Goal: Task Accomplishment & Management: Manage account settings

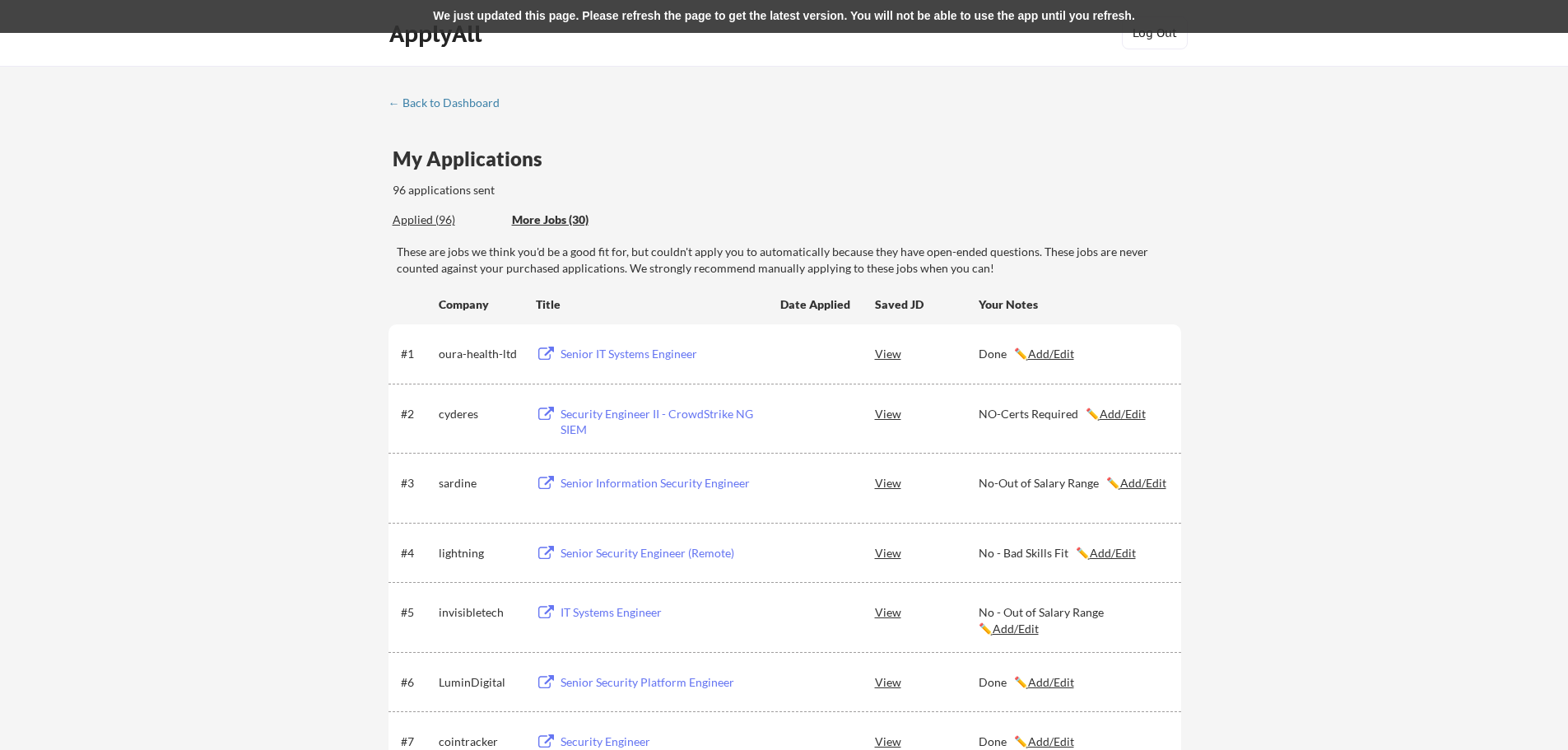
click at [422, 223] on div "Applied (96)" at bounding box center [446, 219] width 107 height 16
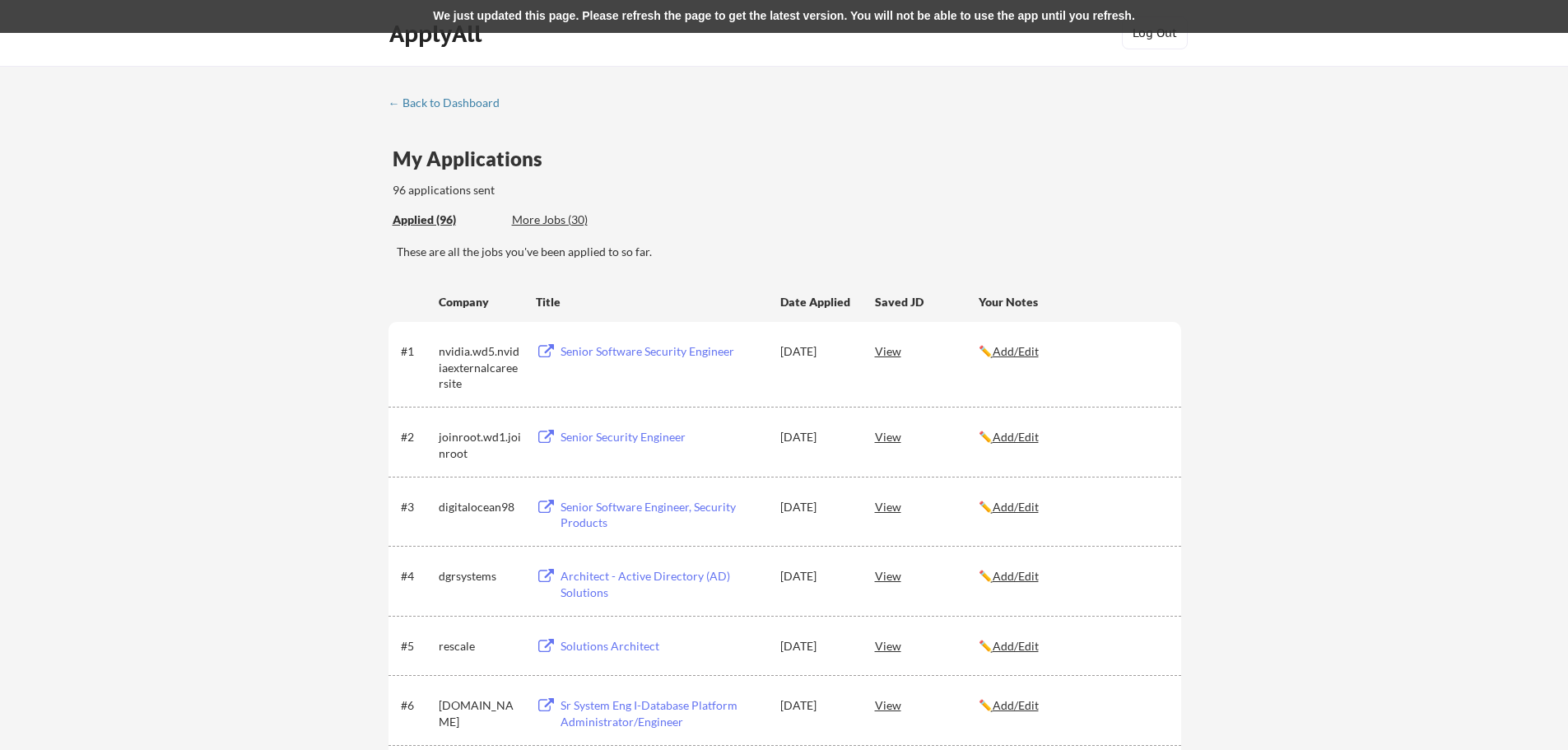
click at [552, 220] on div "More Jobs (30)" at bounding box center [572, 219] width 121 height 16
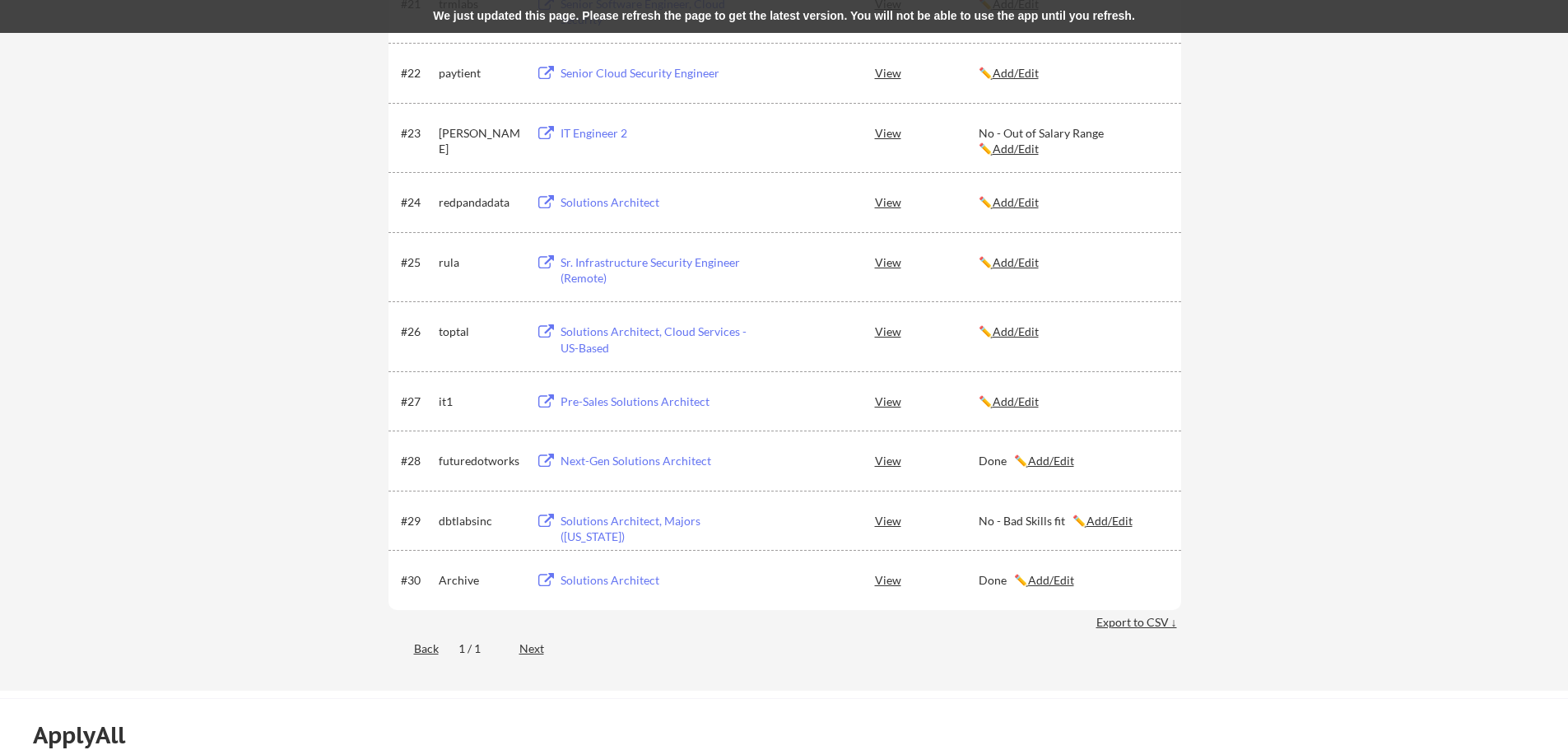
scroll to position [1537, 0]
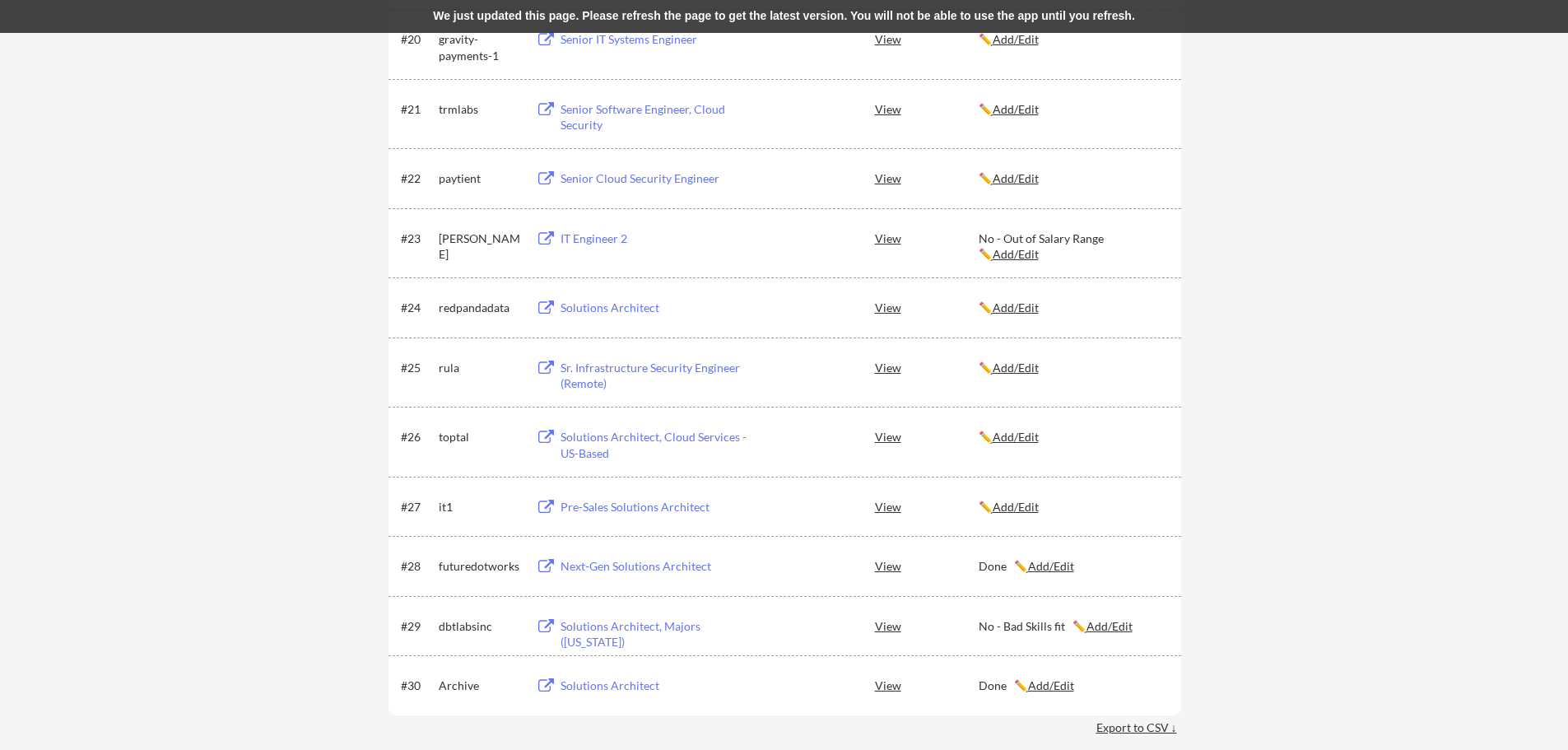
click at [545, 508] on button at bounding box center [546, 508] width 20 height 15
click at [1025, 507] on u "Add/Edit" at bounding box center [1016, 507] width 46 height 14
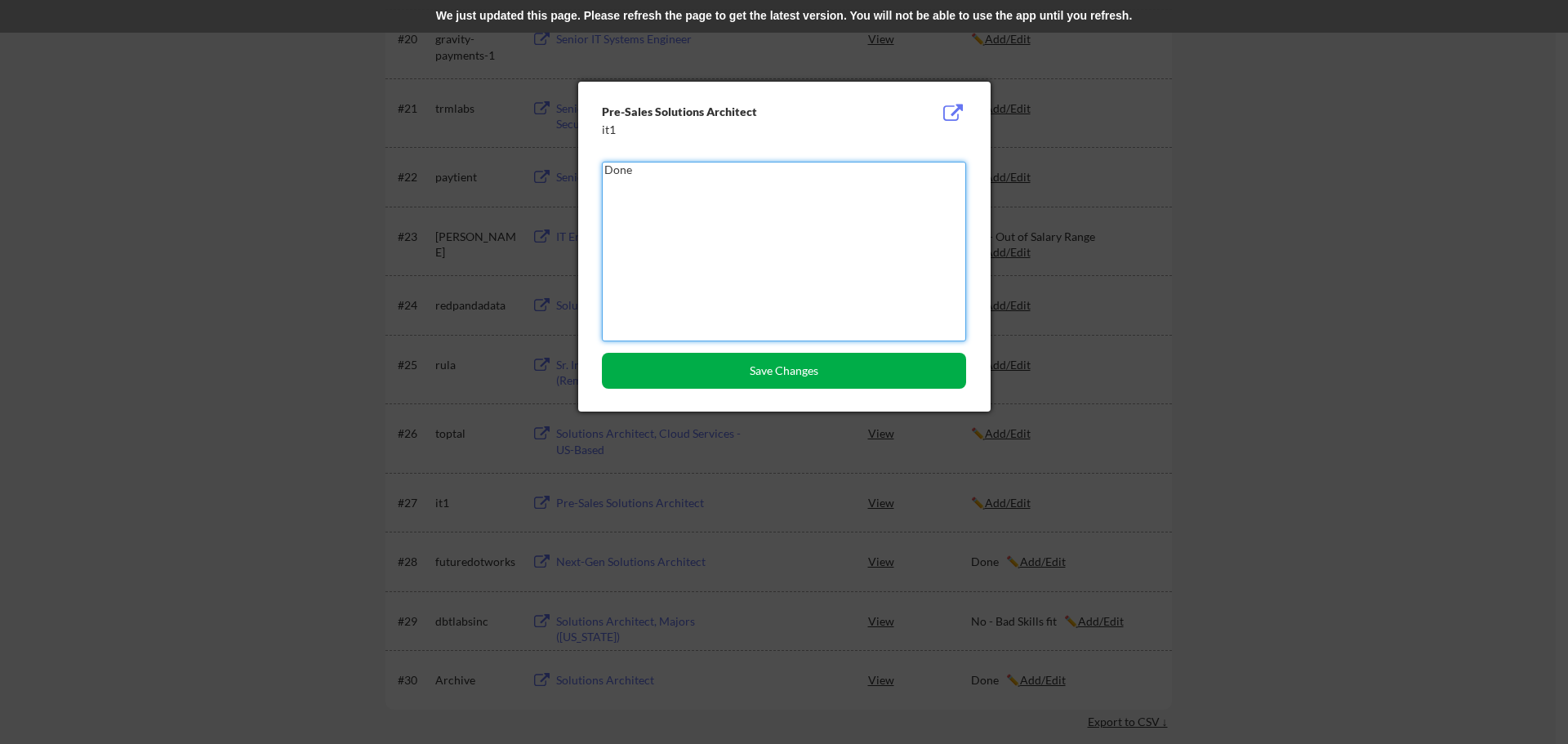
type textarea "Done"
click at [766, 360] on button "Save Changes" at bounding box center [784, 371] width 364 height 36
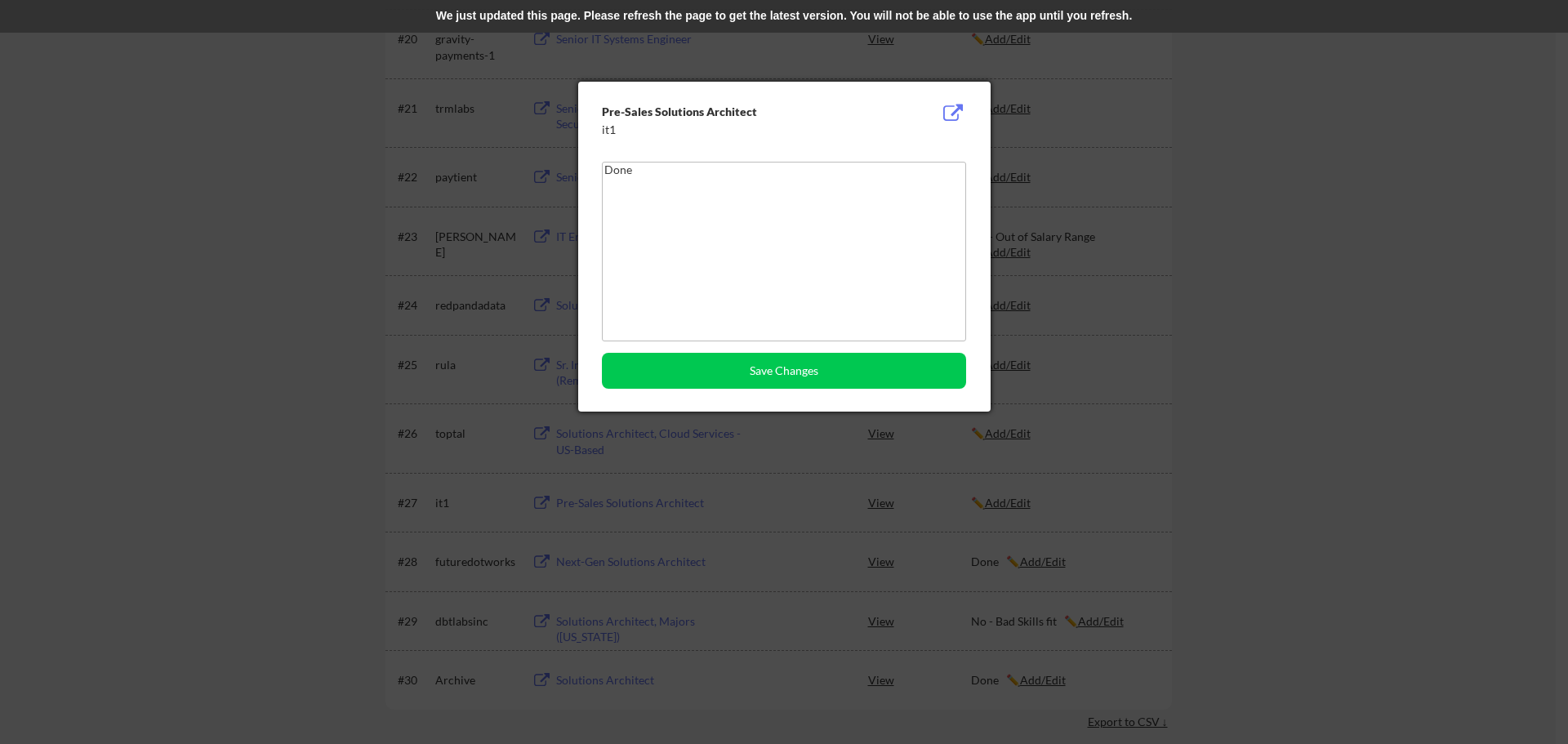
click at [186, 275] on div at bounding box center [784, 372] width 1568 height 744
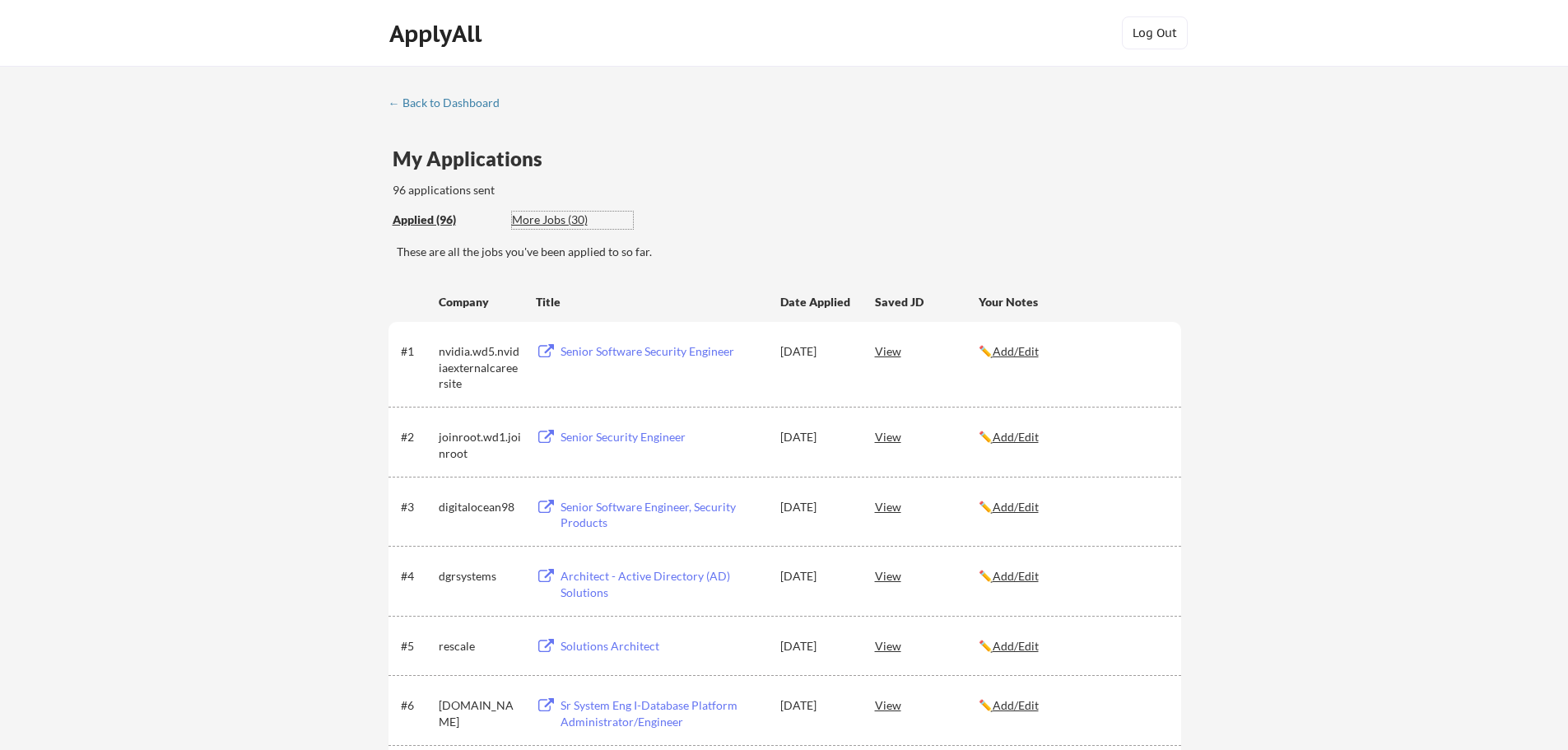
click at [564, 215] on div "More Jobs (30)" at bounding box center [572, 219] width 121 height 16
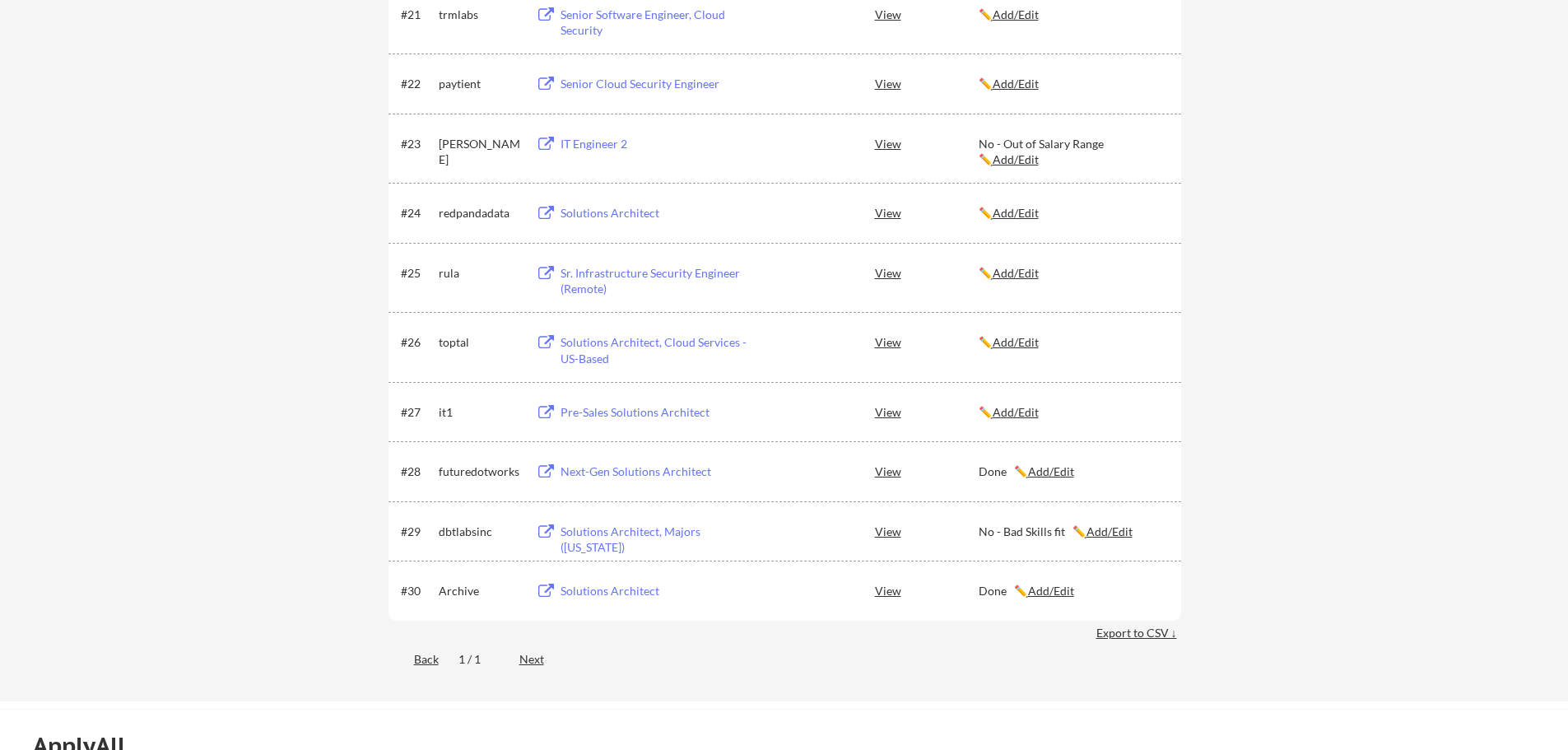
scroll to position [1646, 0]
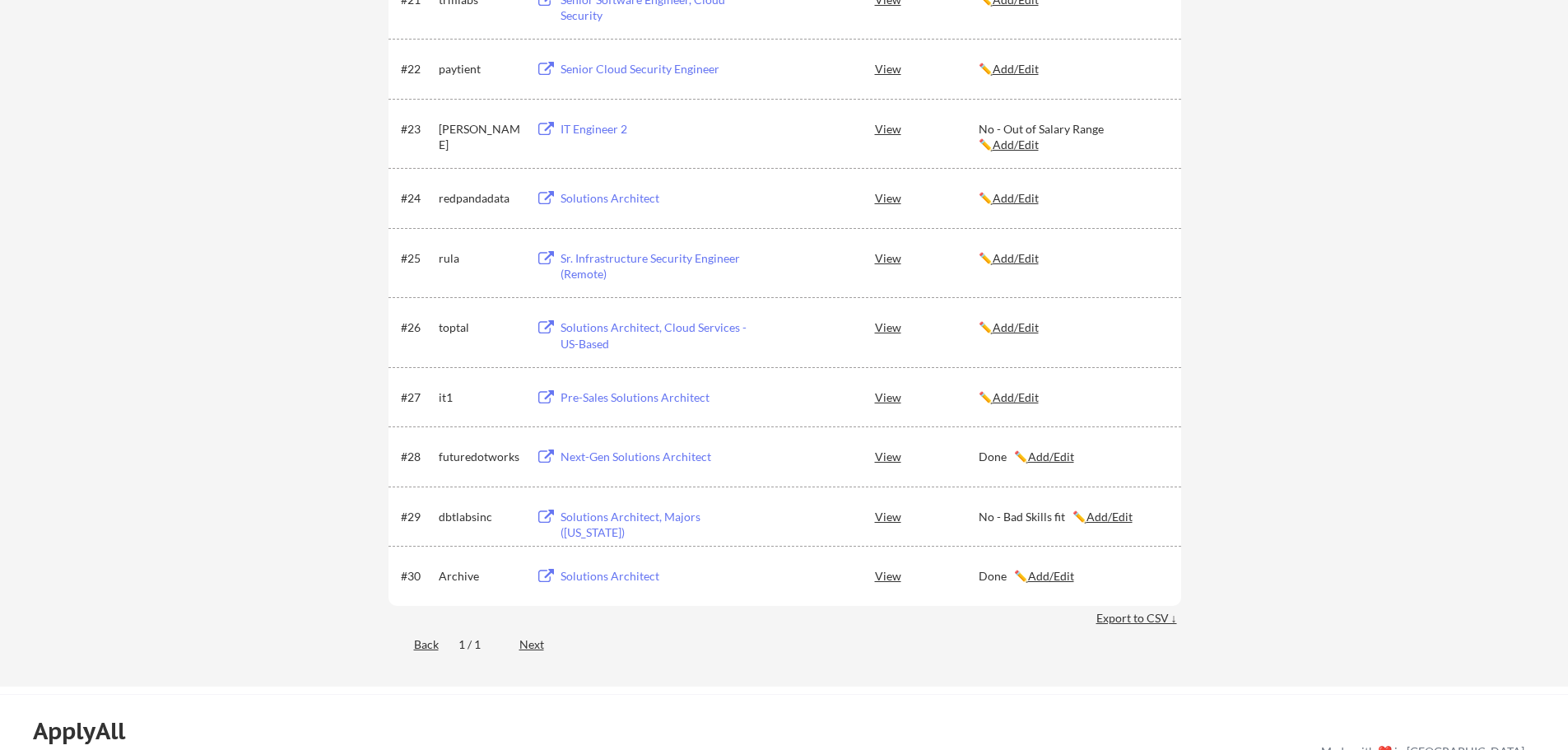
click at [1019, 390] on u "Add/Edit" at bounding box center [1016, 397] width 46 height 14
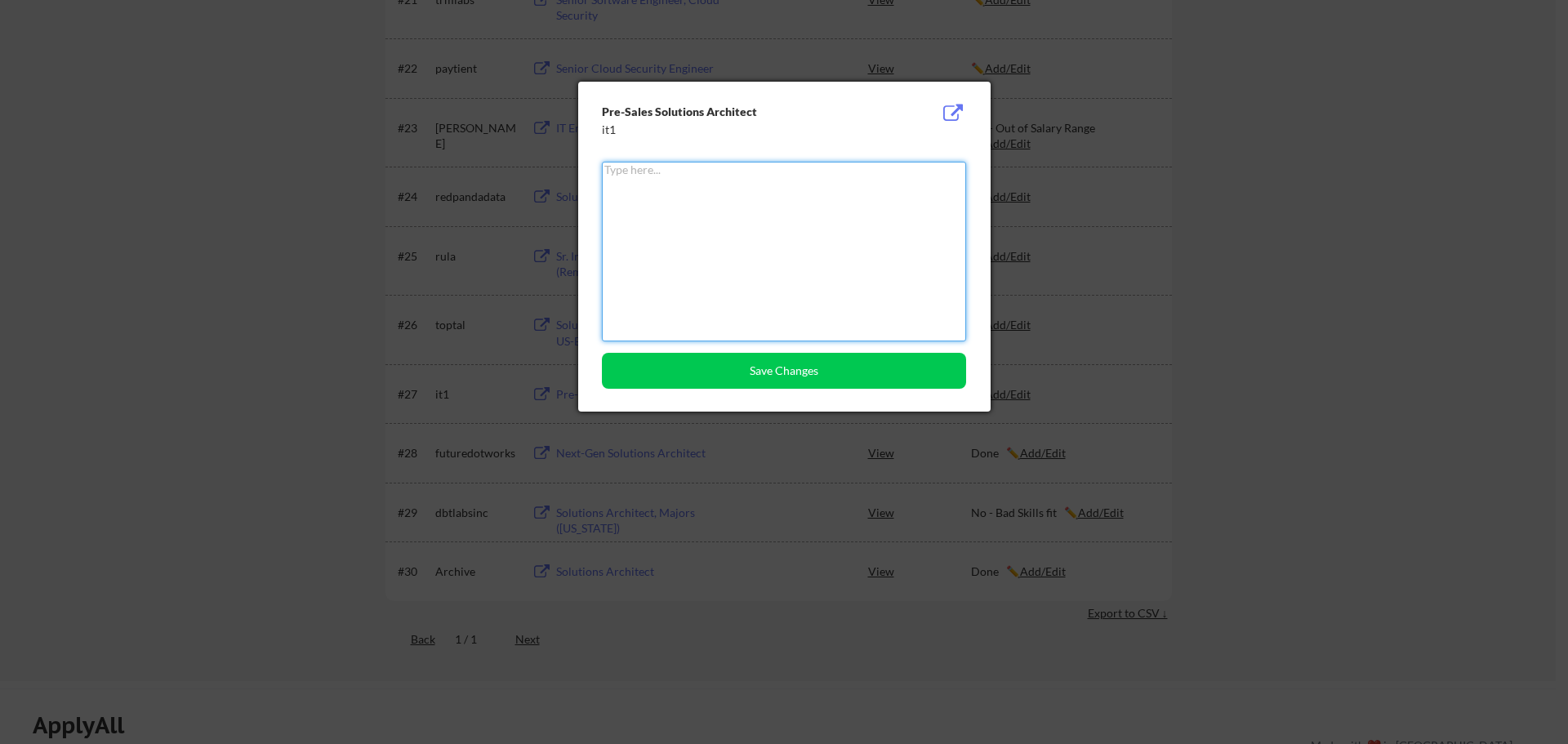
click at [701, 203] on textarea at bounding box center [784, 252] width 364 height 180
type textarea "Done"
click at [881, 369] on button "Save Changes" at bounding box center [784, 371] width 364 height 36
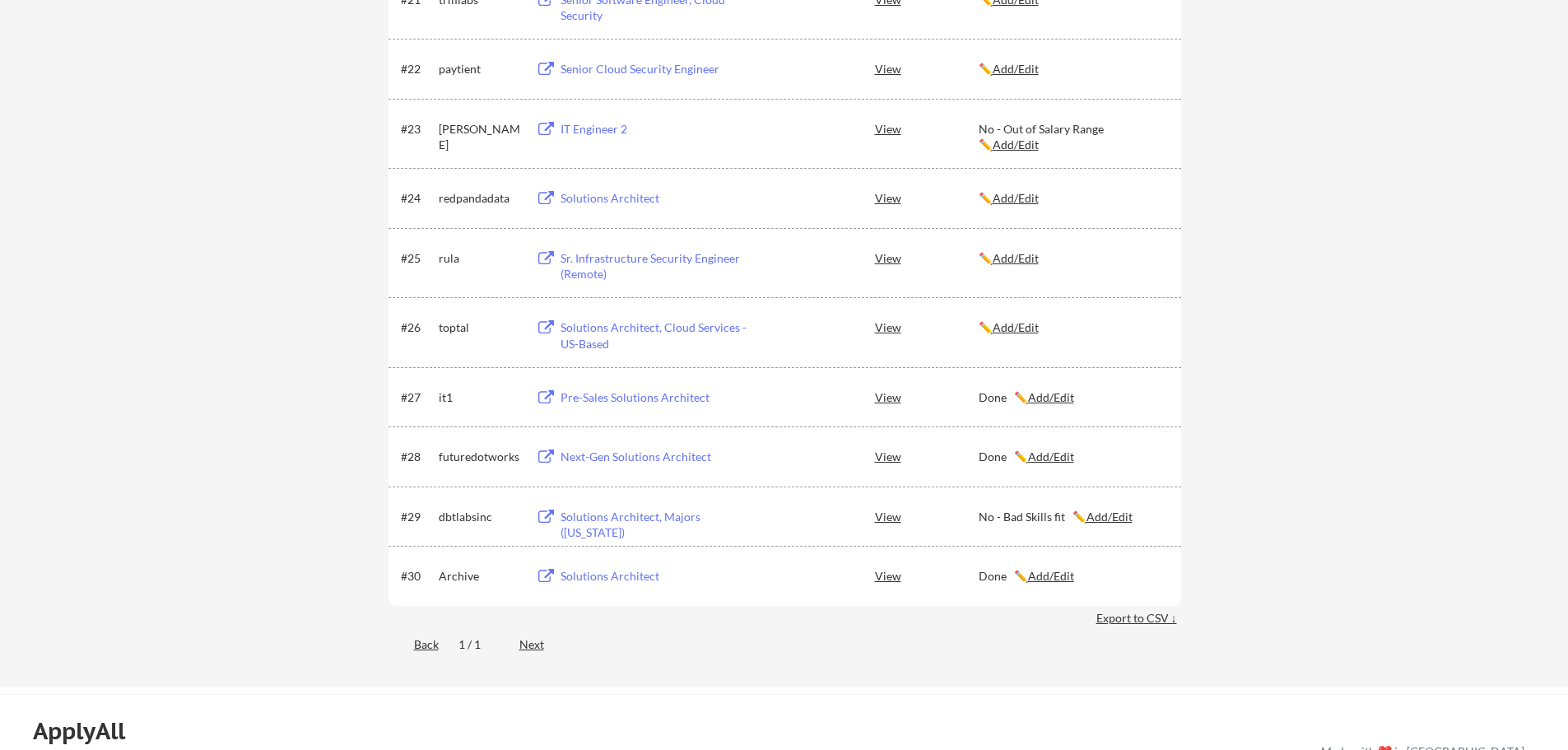
click at [547, 323] on button at bounding box center [546, 328] width 20 height 15
click at [1029, 330] on u "Add/Edit" at bounding box center [1016, 327] width 46 height 14
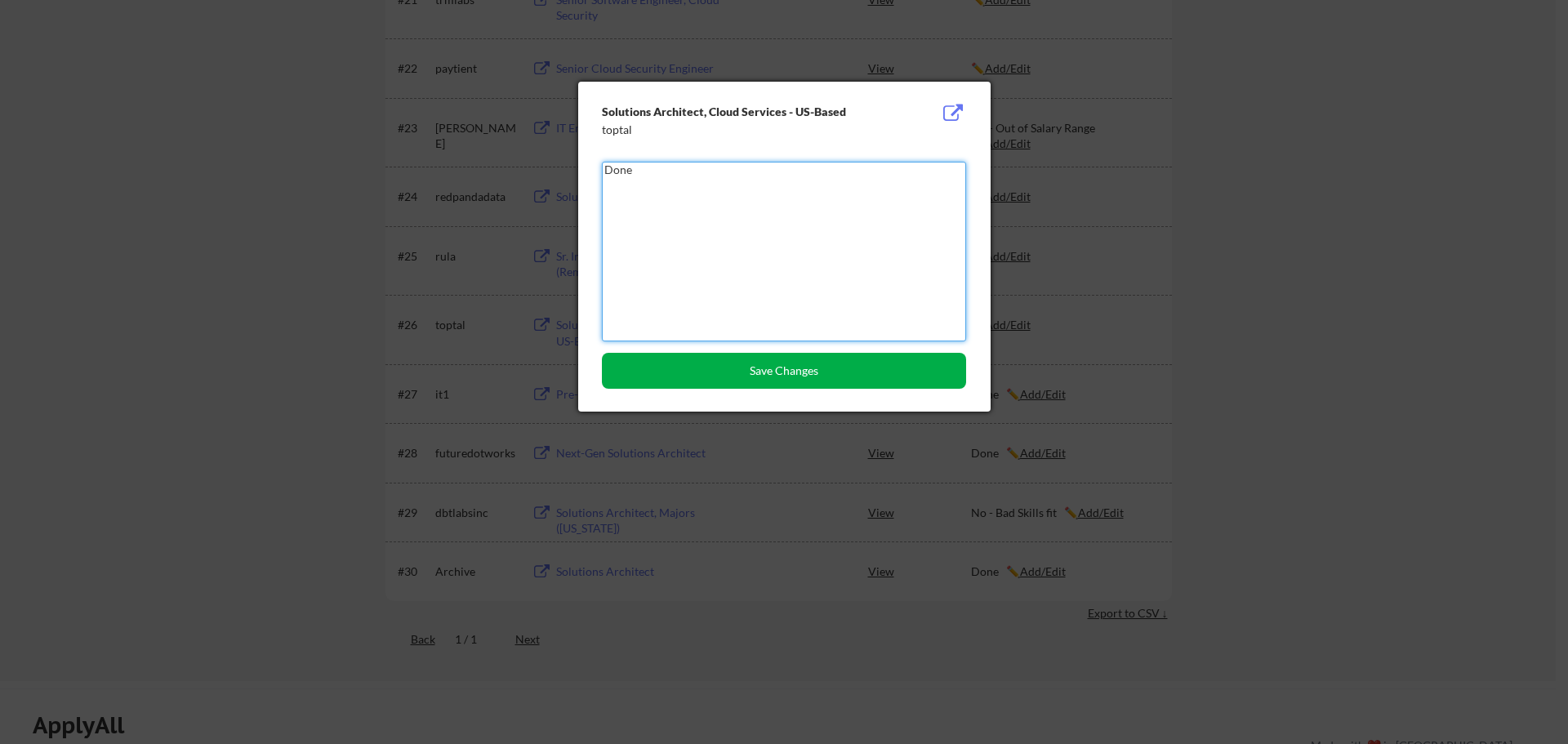
type textarea "Done"
click at [733, 374] on button "Save Changes" at bounding box center [784, 371] width 364 height 36
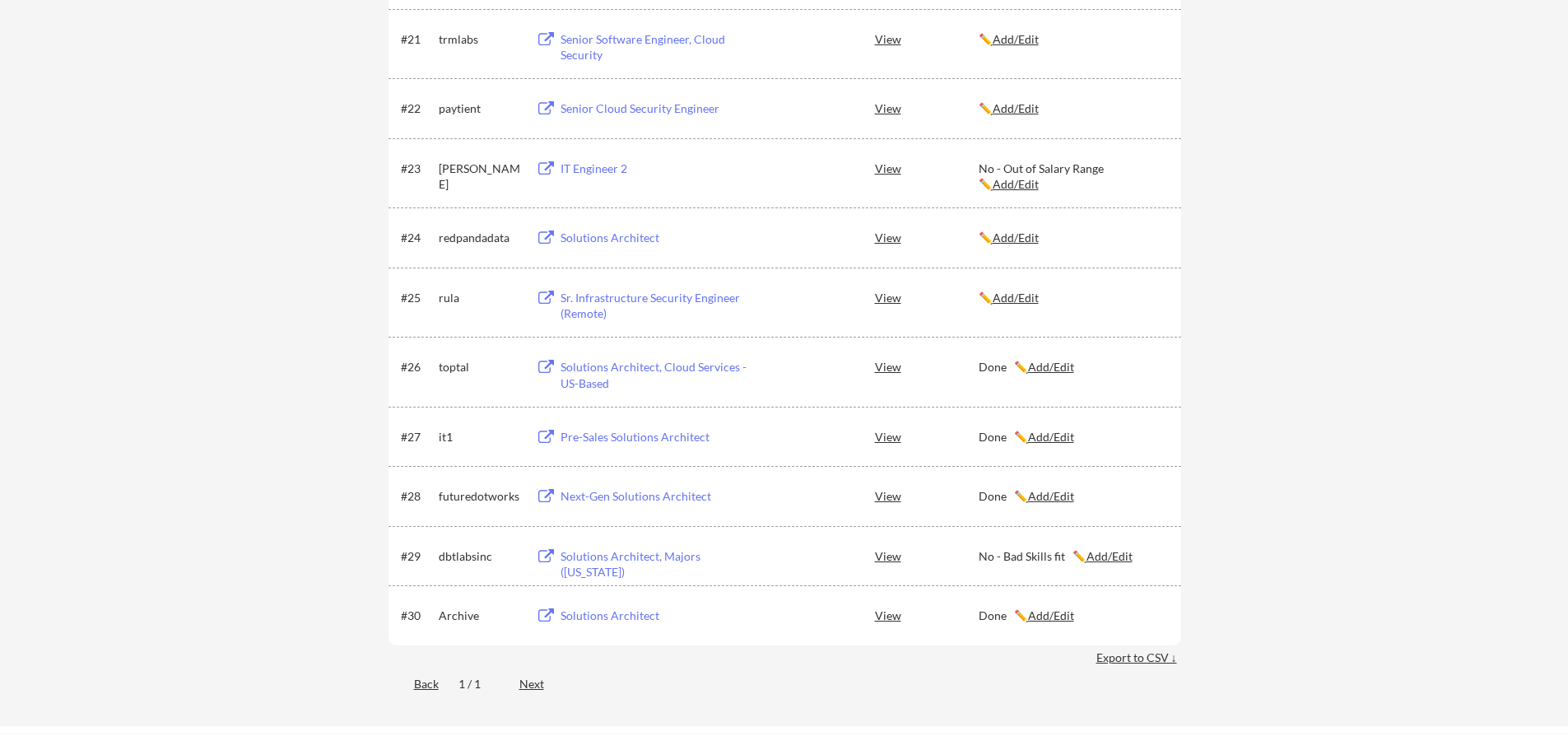
scroll to position [1537, 0]
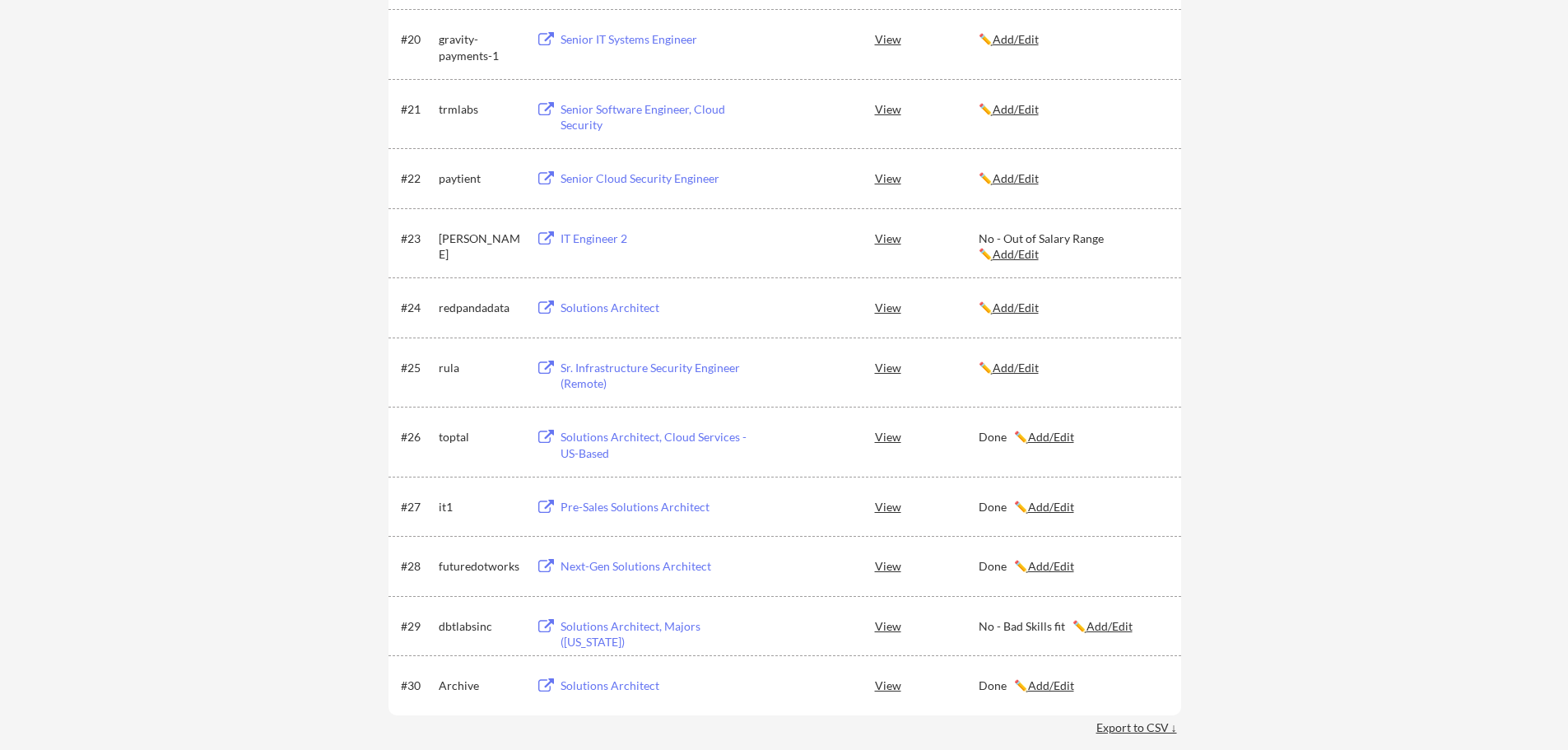
click at [544, 369] on button at bounding box center [546, 368] width 20 height 15
click at [1025, 360] on u "Add/Edit" at bounding box center [1016, 367] width 46 height 14
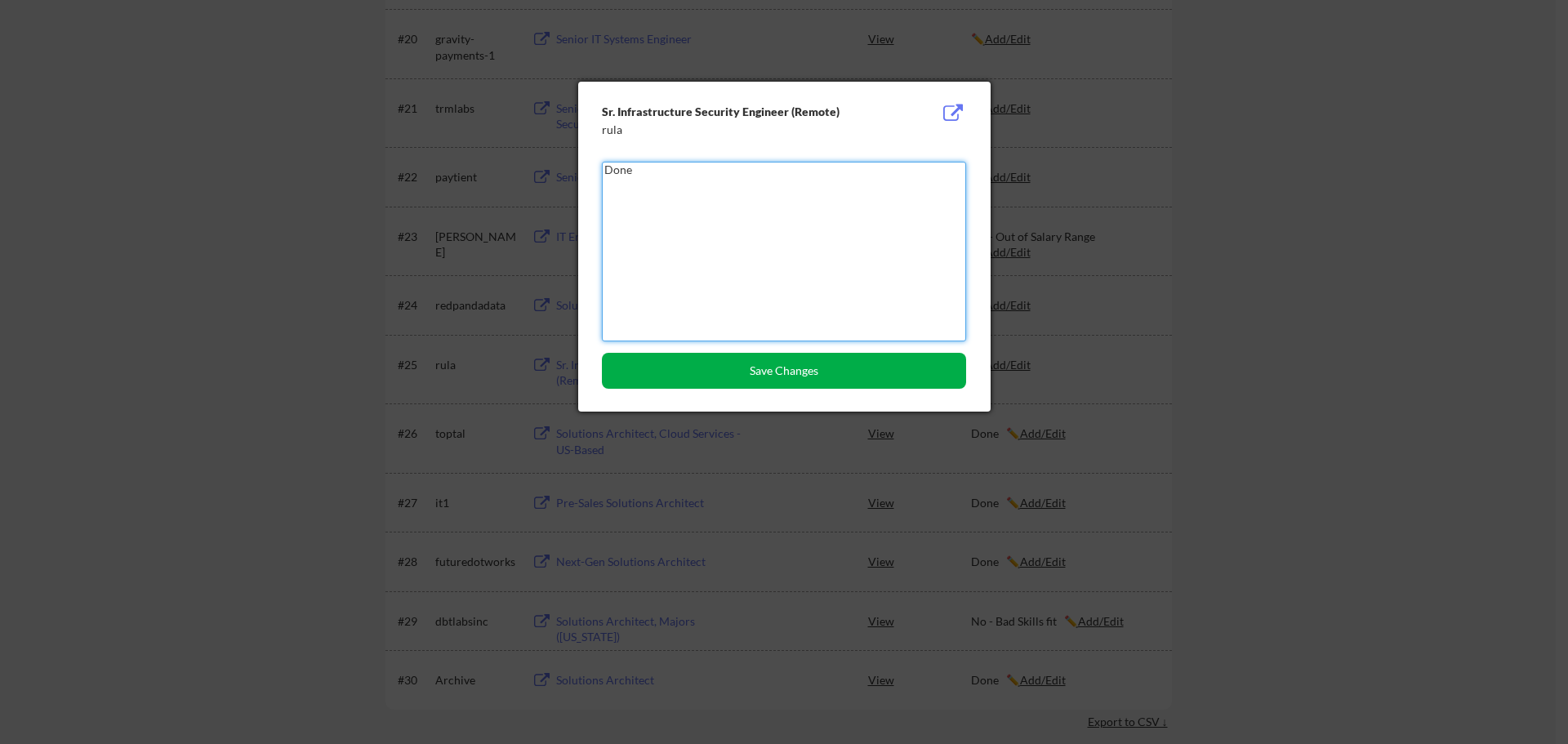
type textarea "Done"
click at [828, 370] on button "Save Changes" at bounding box center [784, 371] width 364 height 36
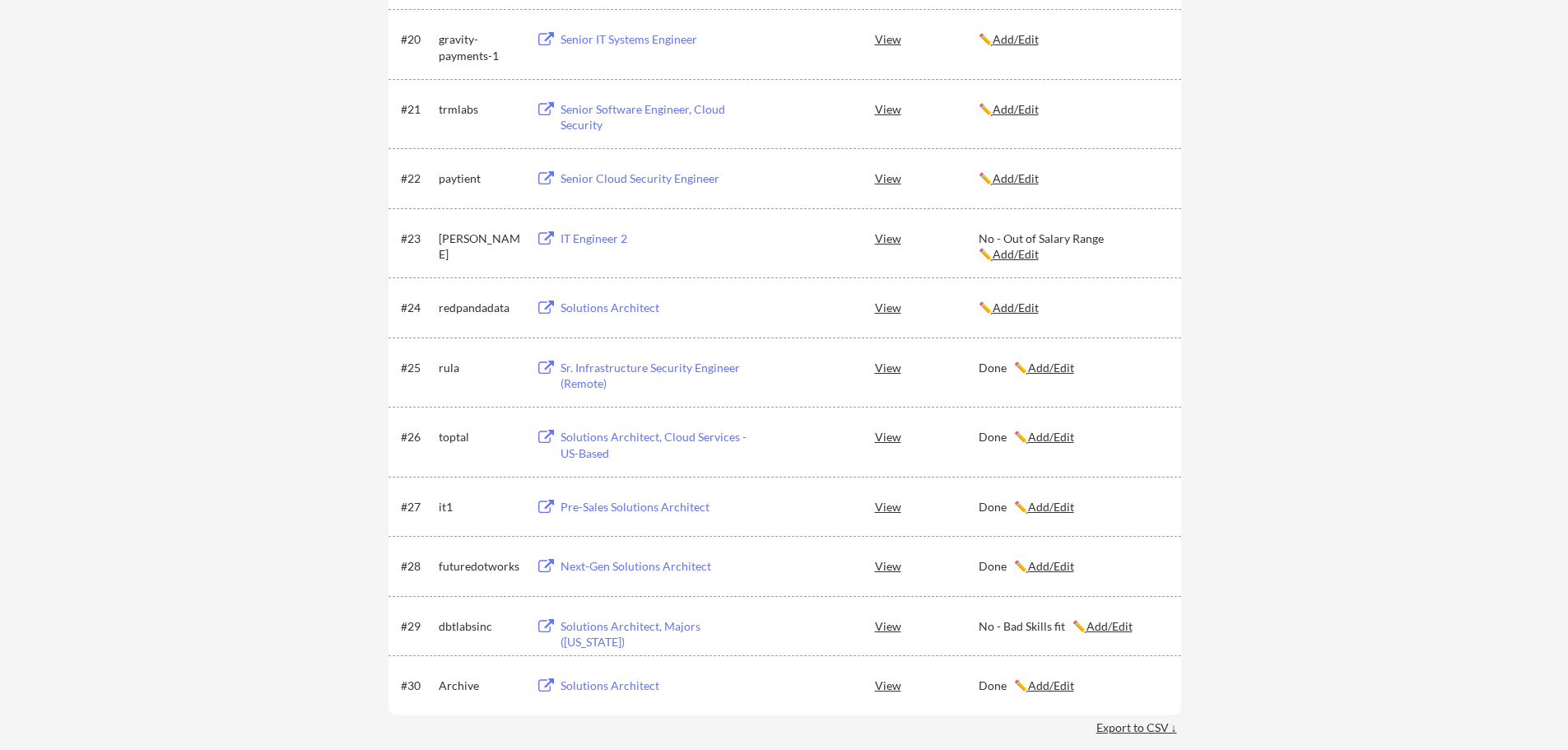
click at [544, 304] on button at bounding box center [546, 308] width 20 height 15
click at [1036, 309] on u "Add/Edit" at bounding box center [1016, 307] width 46 height 14
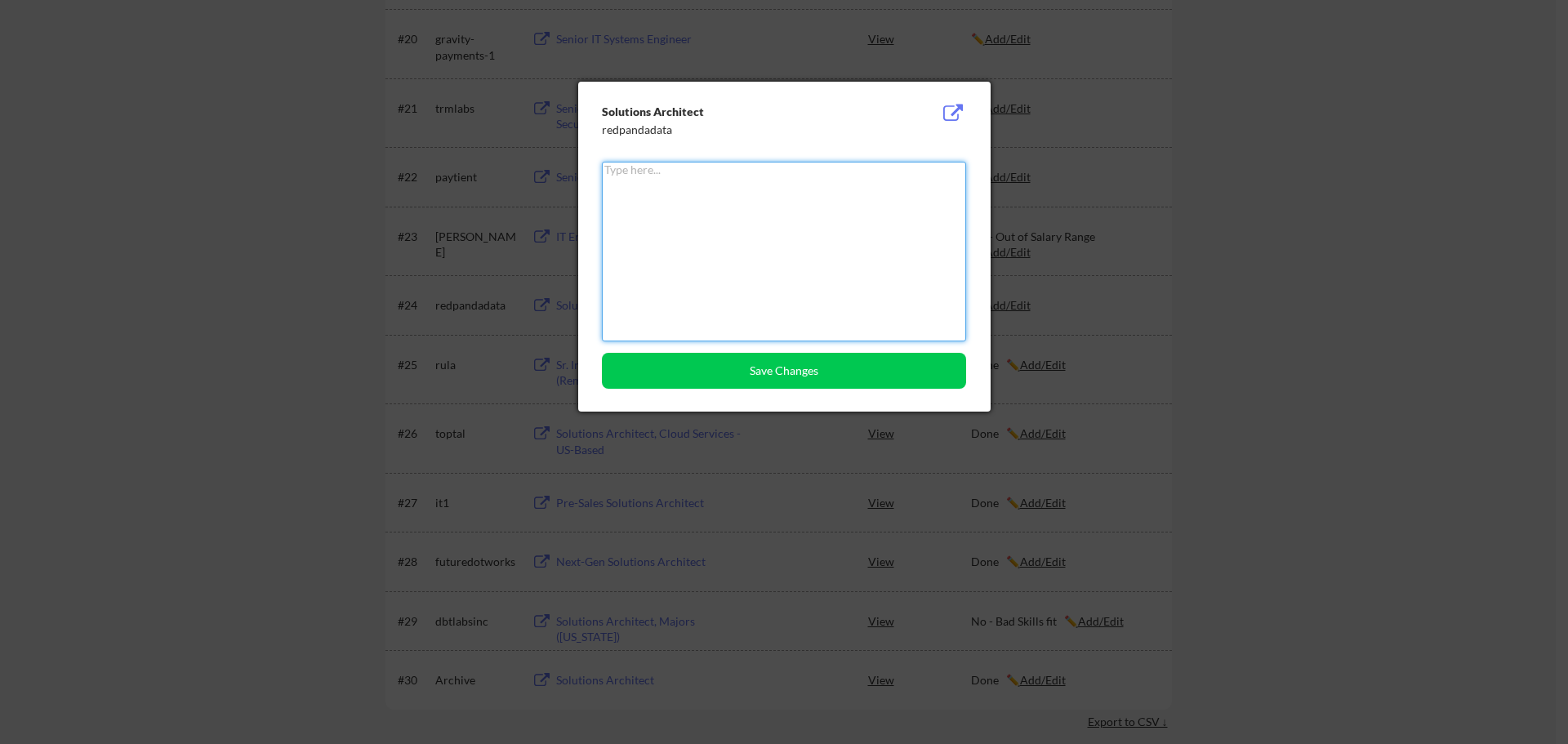
click at [681, 181] on textarea at bounding box center [784, 252] width 364 height 180
type textarea "Done"
click at [790, 372] on button "Save Changes" at bounding box center [784, 371] width 364 height 36
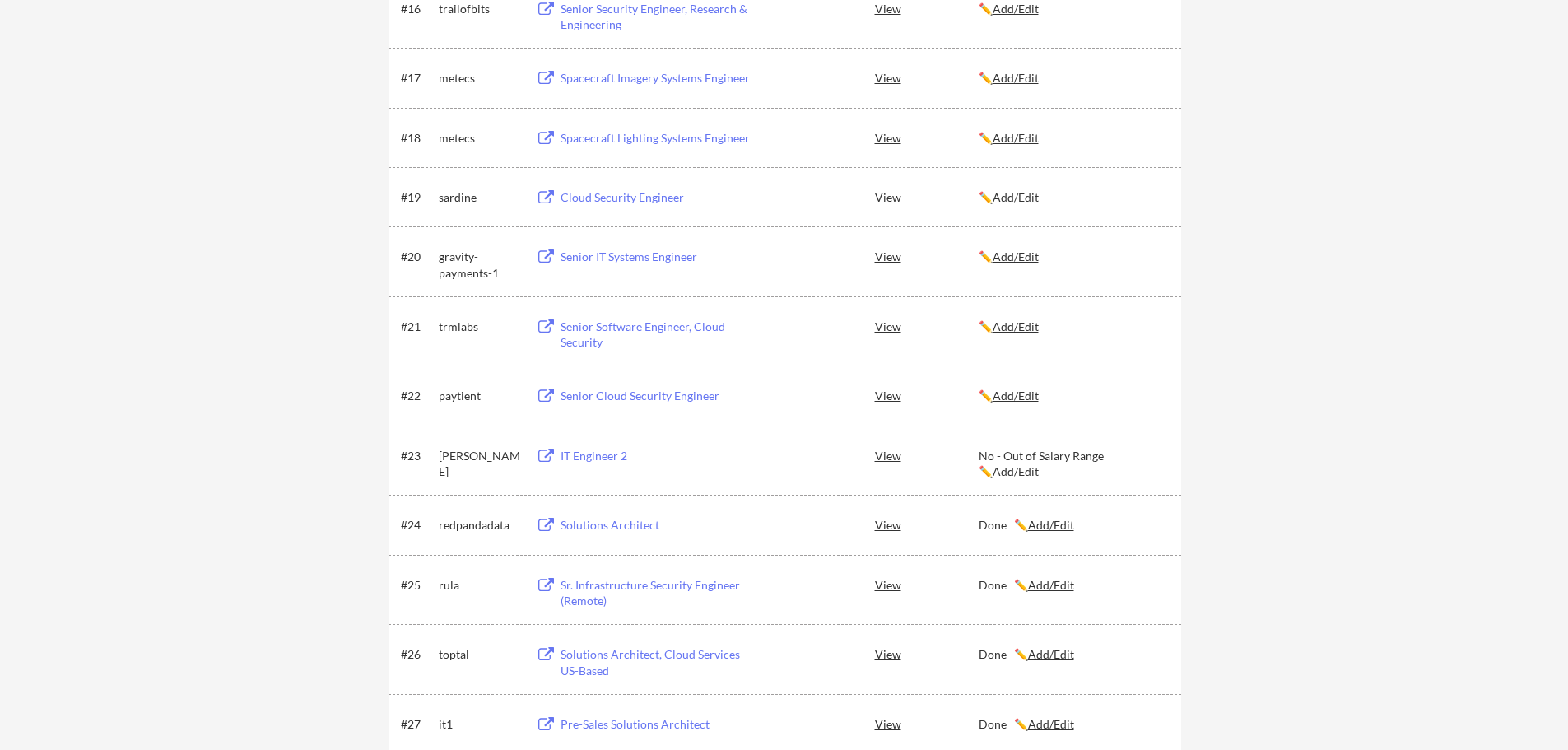
scroll to position [1317, 0]
click at [606, 394] on div "Senior Cloud Security Engineer" at bounding box center [662, 398] width 204 height 16
click at [1025, 404] on u "Add/Edit" at bounding box center [1016, 398] width 46 height 14
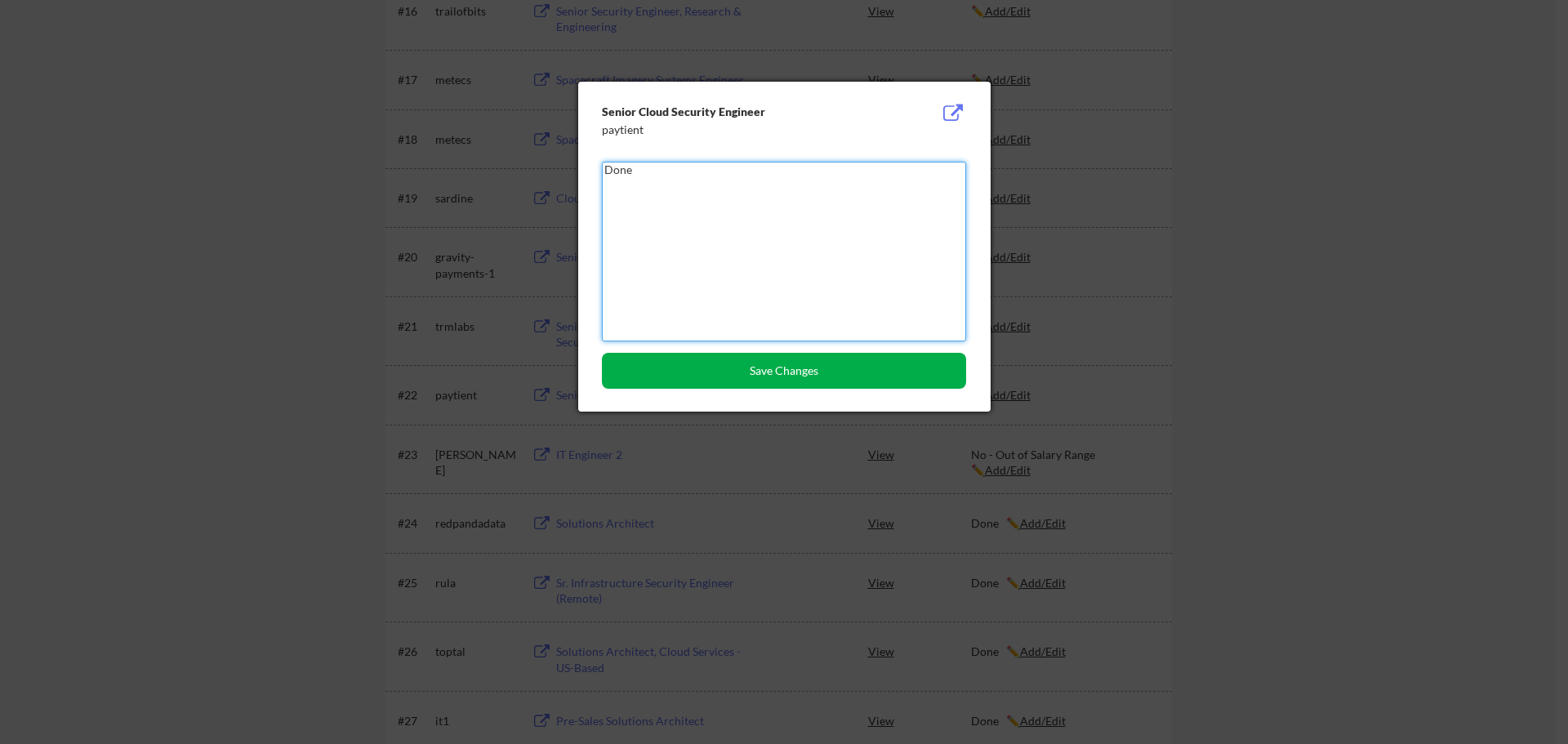
type textarea "Done"
click at [748, 377] on button "Save Changes" at bounding box center [784, 371] width 364 height 36
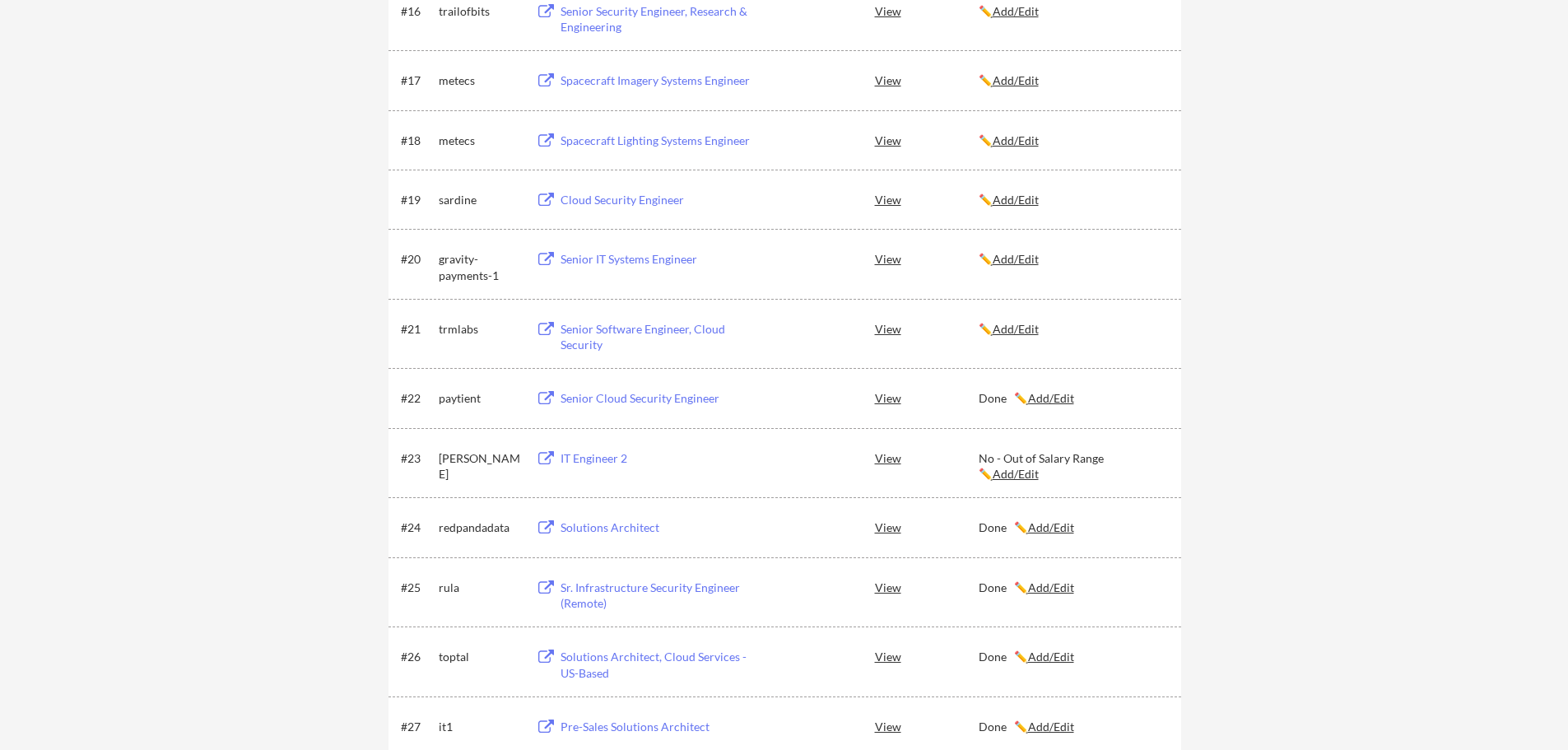
click at [547, 325] on button at bounding box center [546, 329] width 20 height 15
click at [1021, 332] on u "Add/Edit" at bounding box center [1016, 328] width 46 height 14
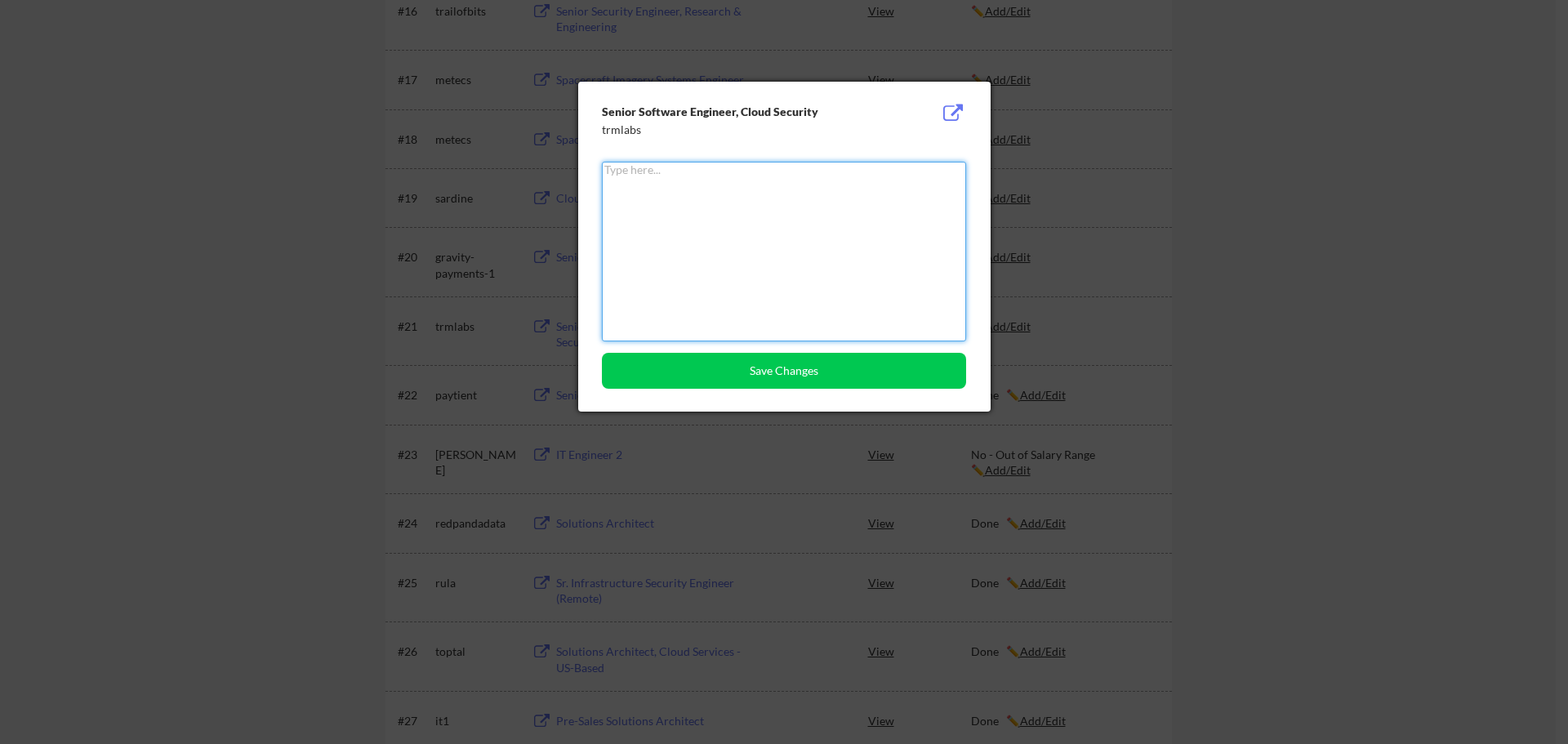
click at [742, 241] on textarea at bounding box center [784, 252] width 364 height 180
type textarea "Done"
click at [734, 363] on button "Save Changes" at bounding box center [784, 371] width 364 height 36
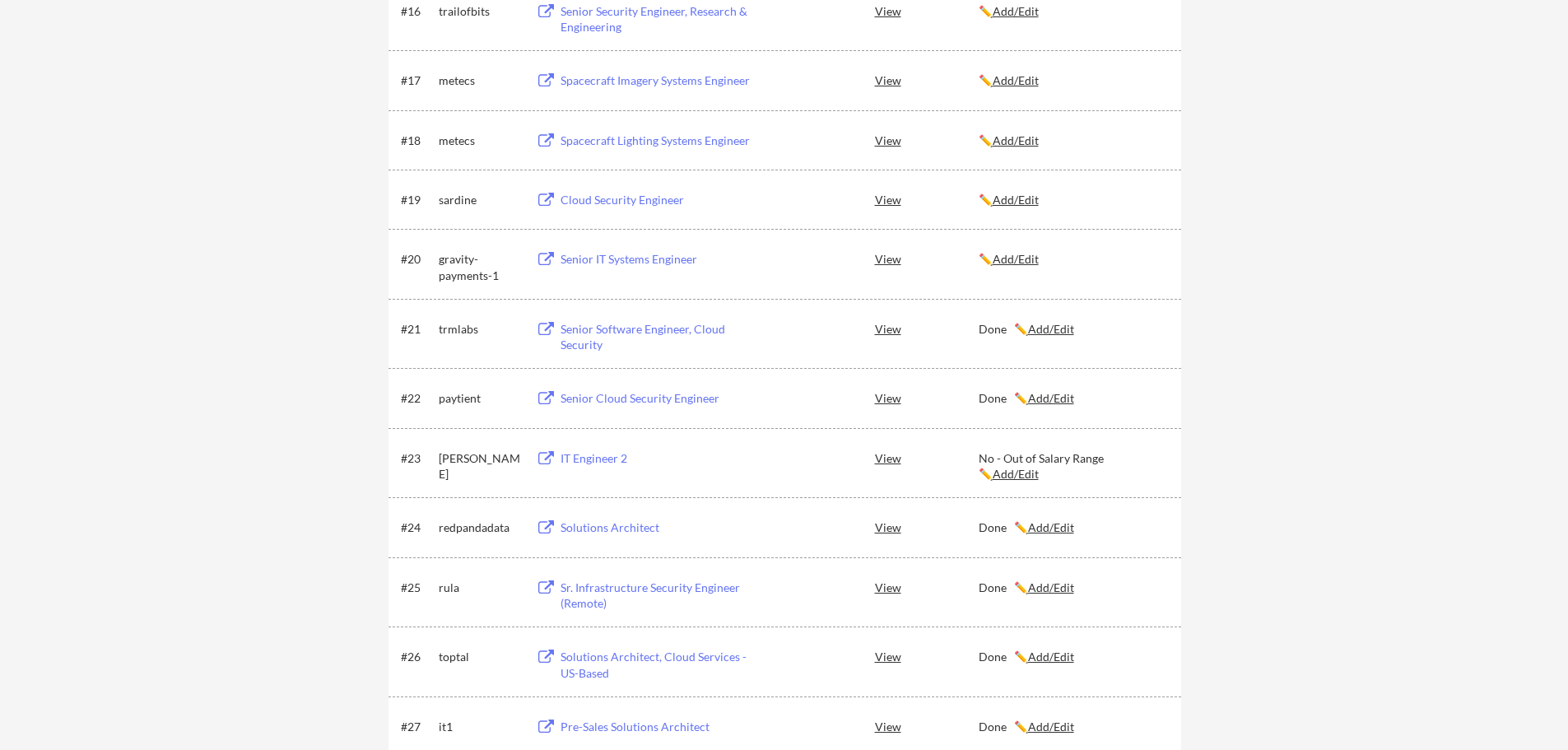
click at [541, 253] on button at bounding box center [546, 260] width 20 height 15
click at [1010, 265] on u "Add/Edit" at bounding box center [1016, 259] width 46 height 14
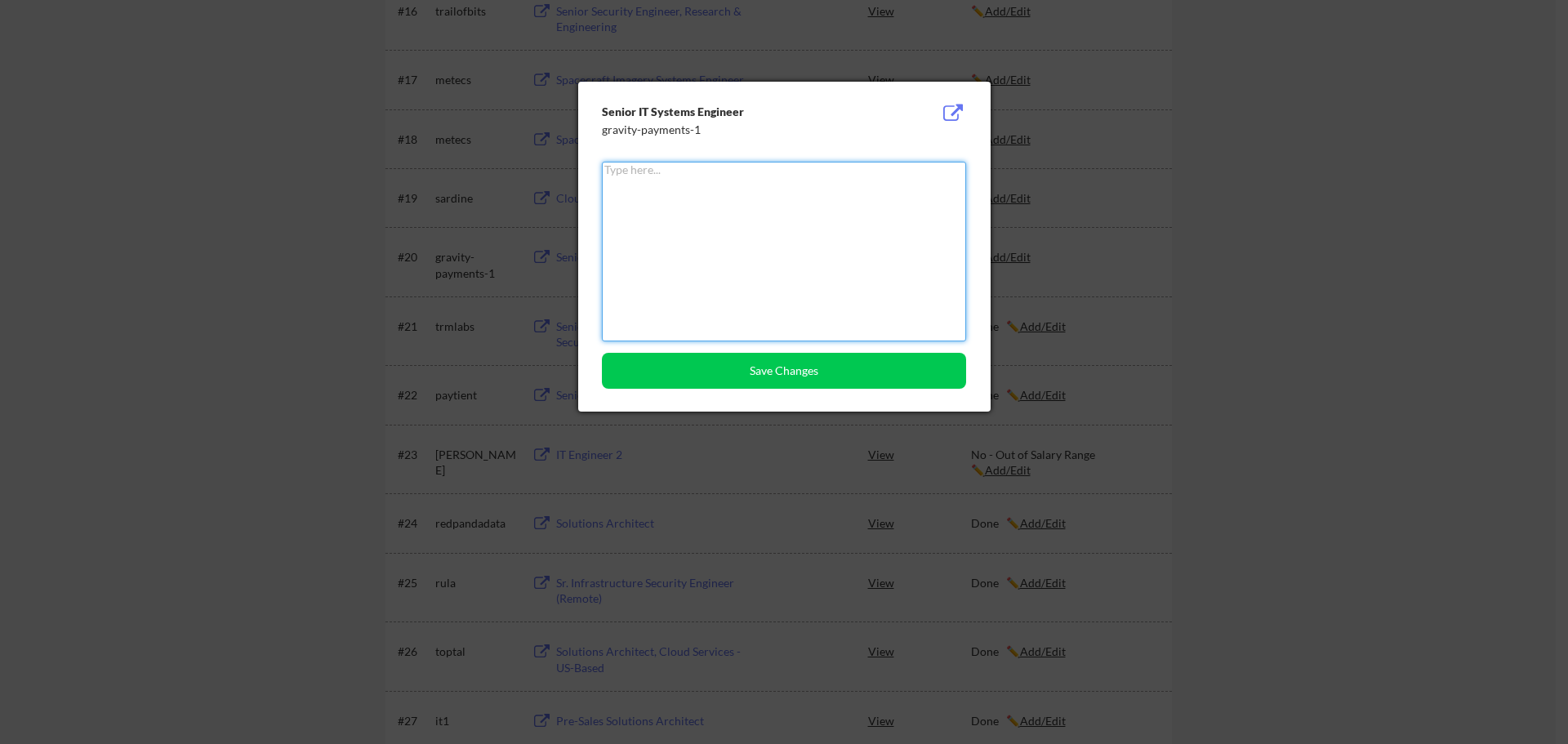
click at [693, 224] on textarea at bounding box center [784, 252] width 364 height 180
type textarea "Doone"
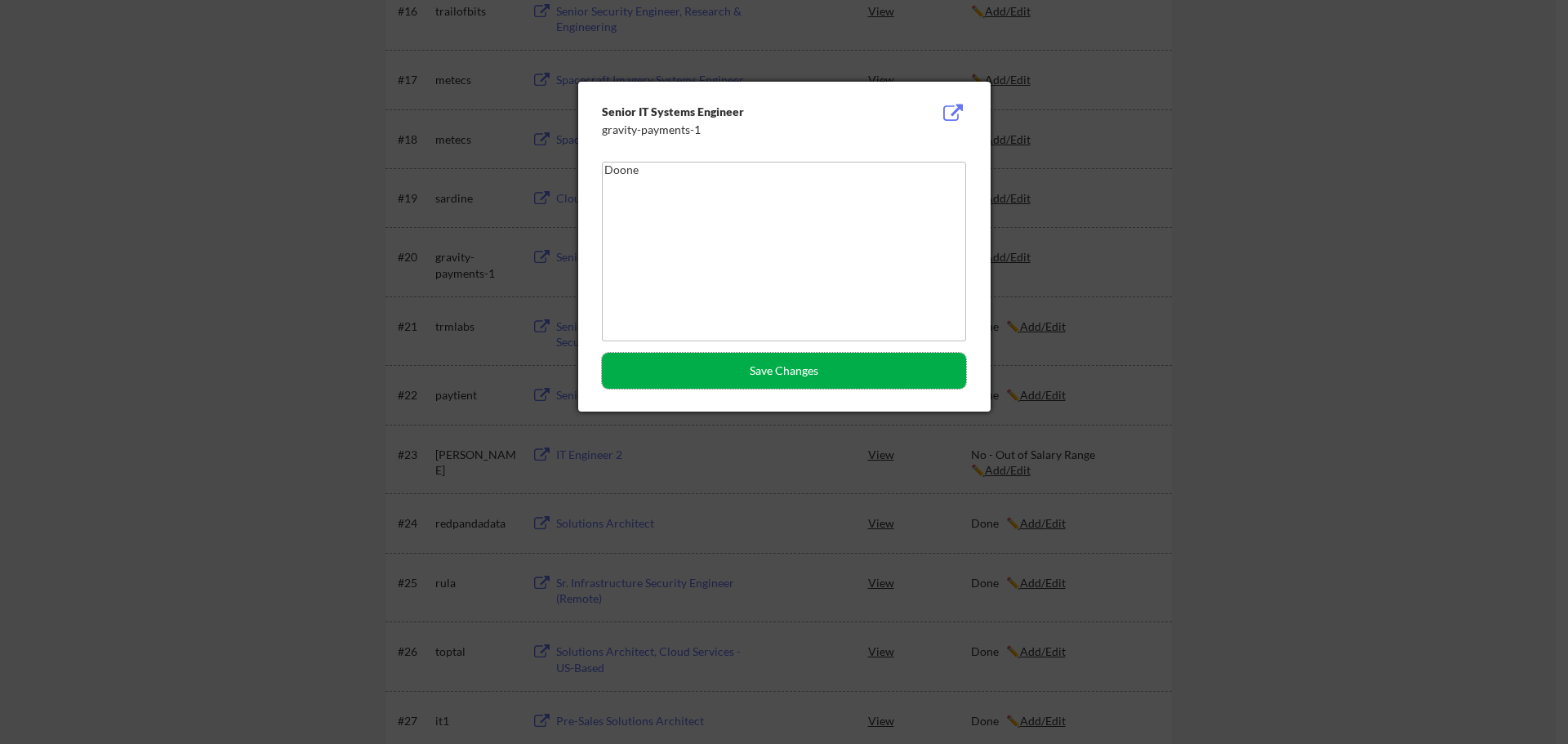
click at [716, 379] on button "Save Changes" at bounding box center [784, 371] width 364 height 36
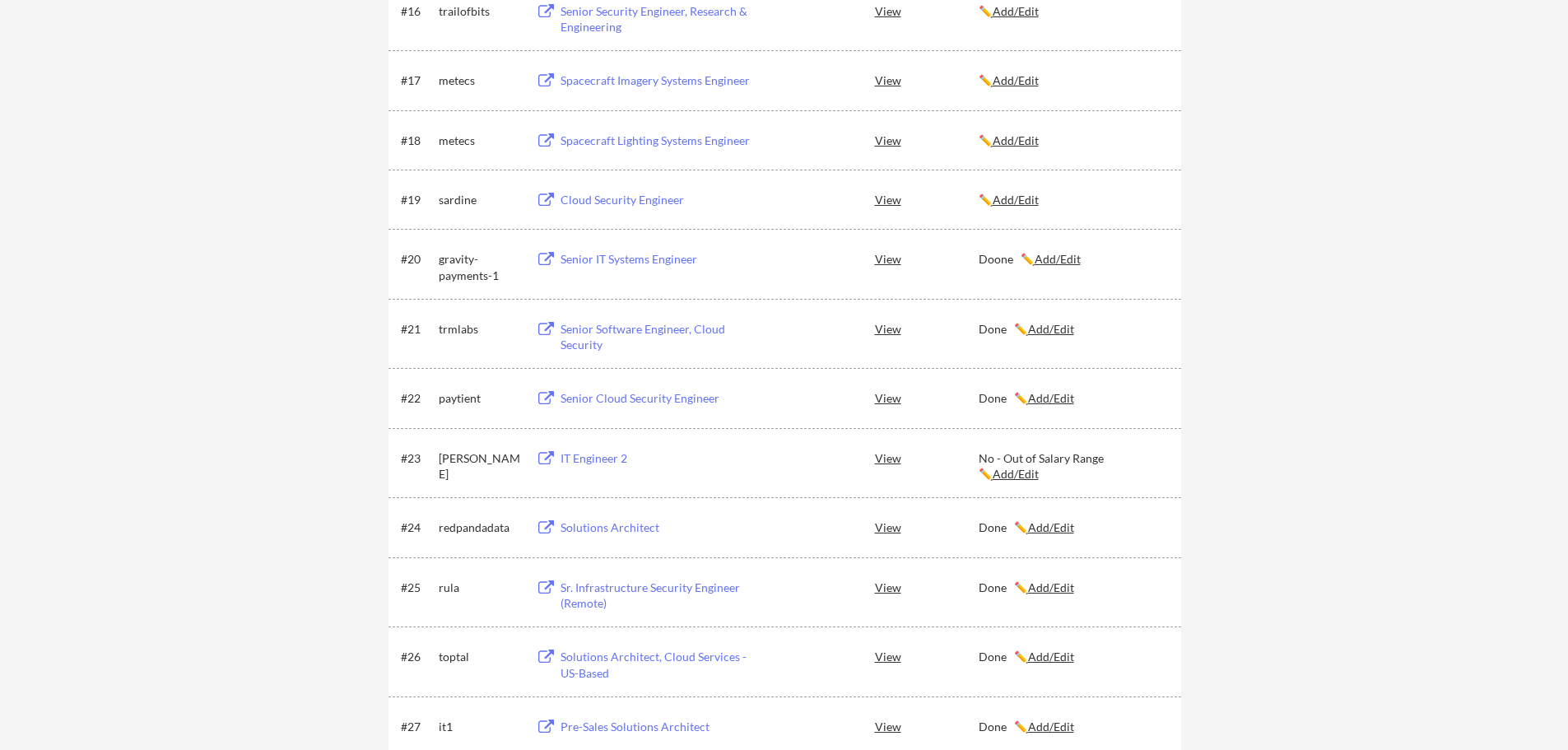
click at [552, 198] on button at bounding box center [546, 201] width 20 height 15
click at [1019, 200] on u "Add/Edit" at bounding box center [1016, 200] width 46 height 14
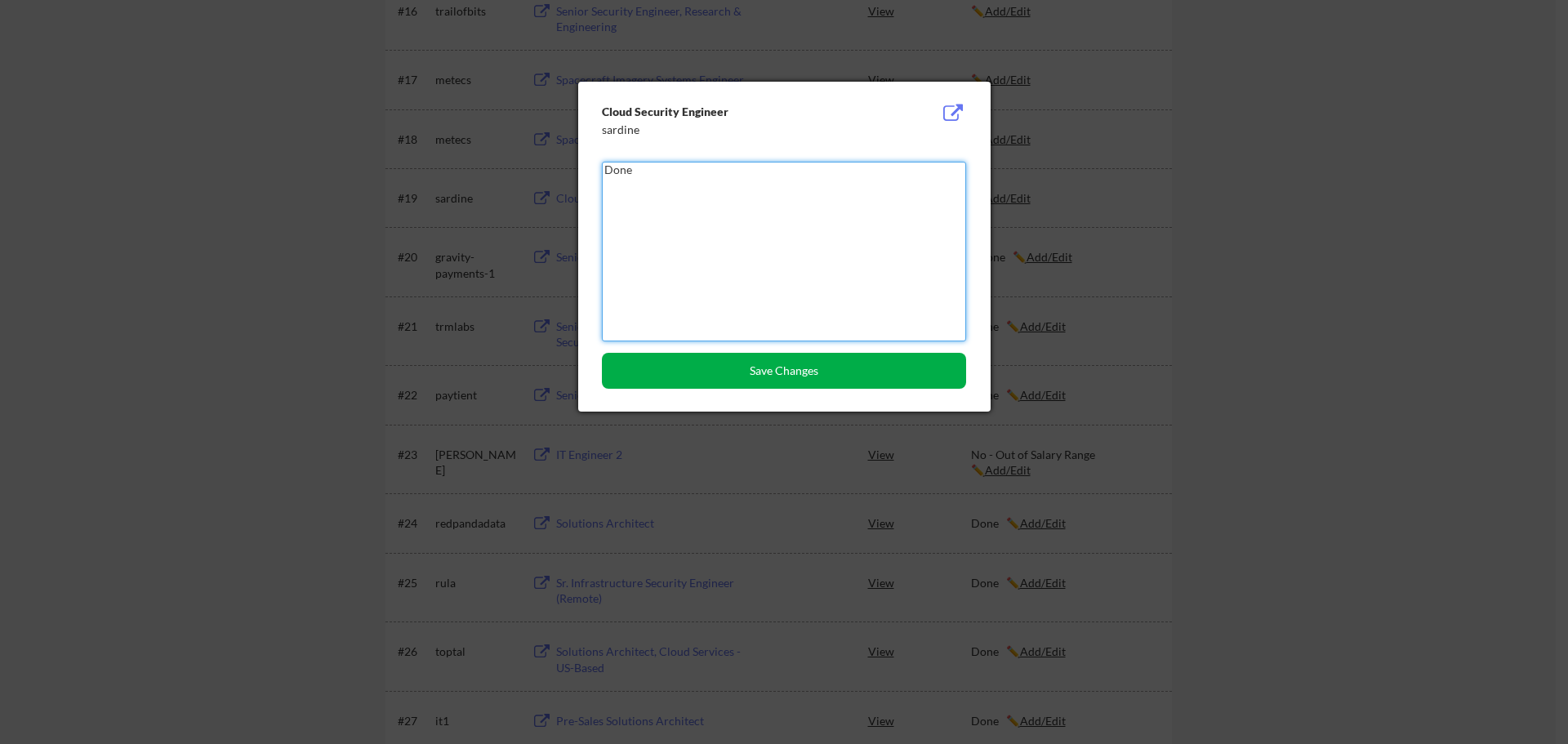
type textarea "Done"
click at [817, 382] on button "Save Changes" at bounding box center [784, 371] width 364 height 36
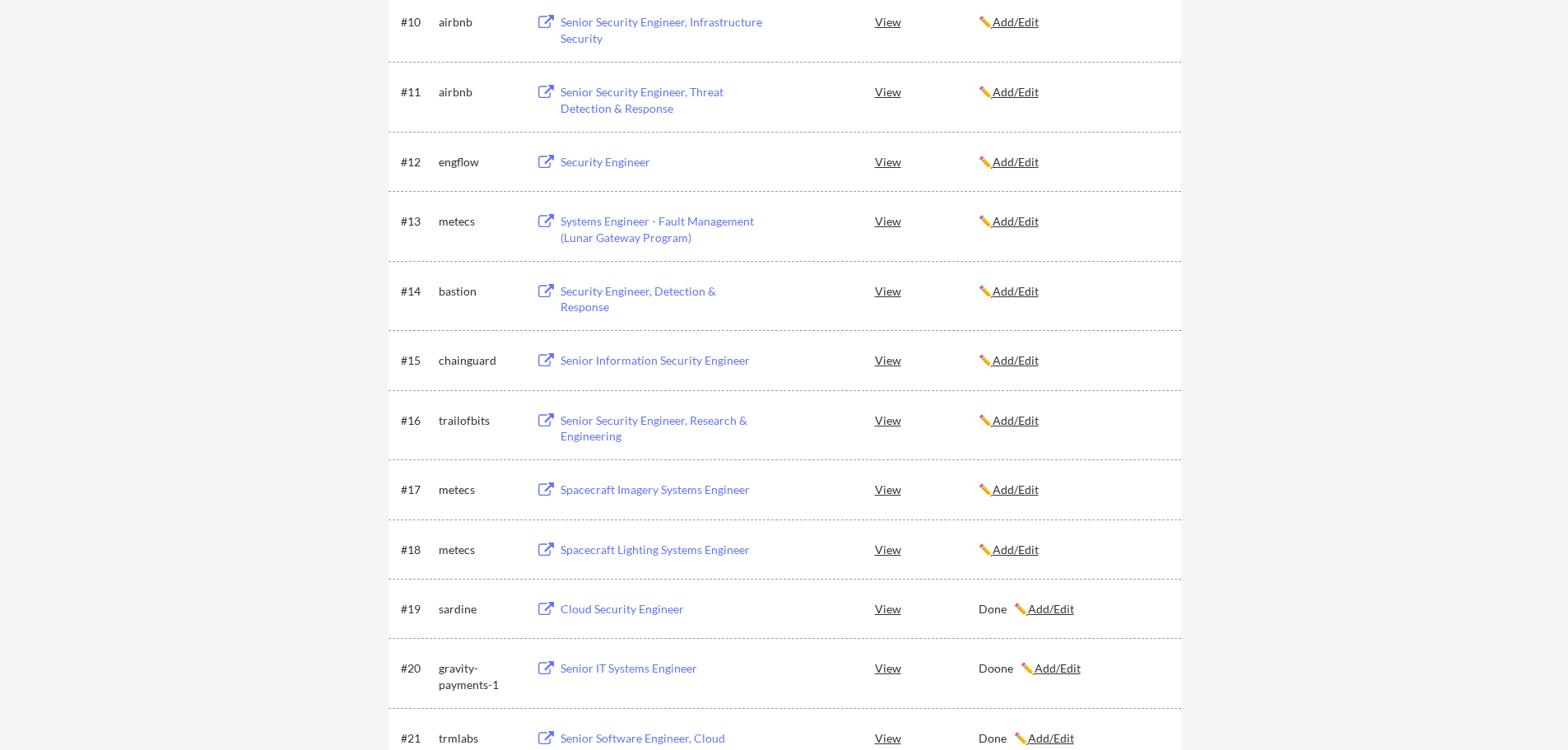
scroll to position [878, 0]
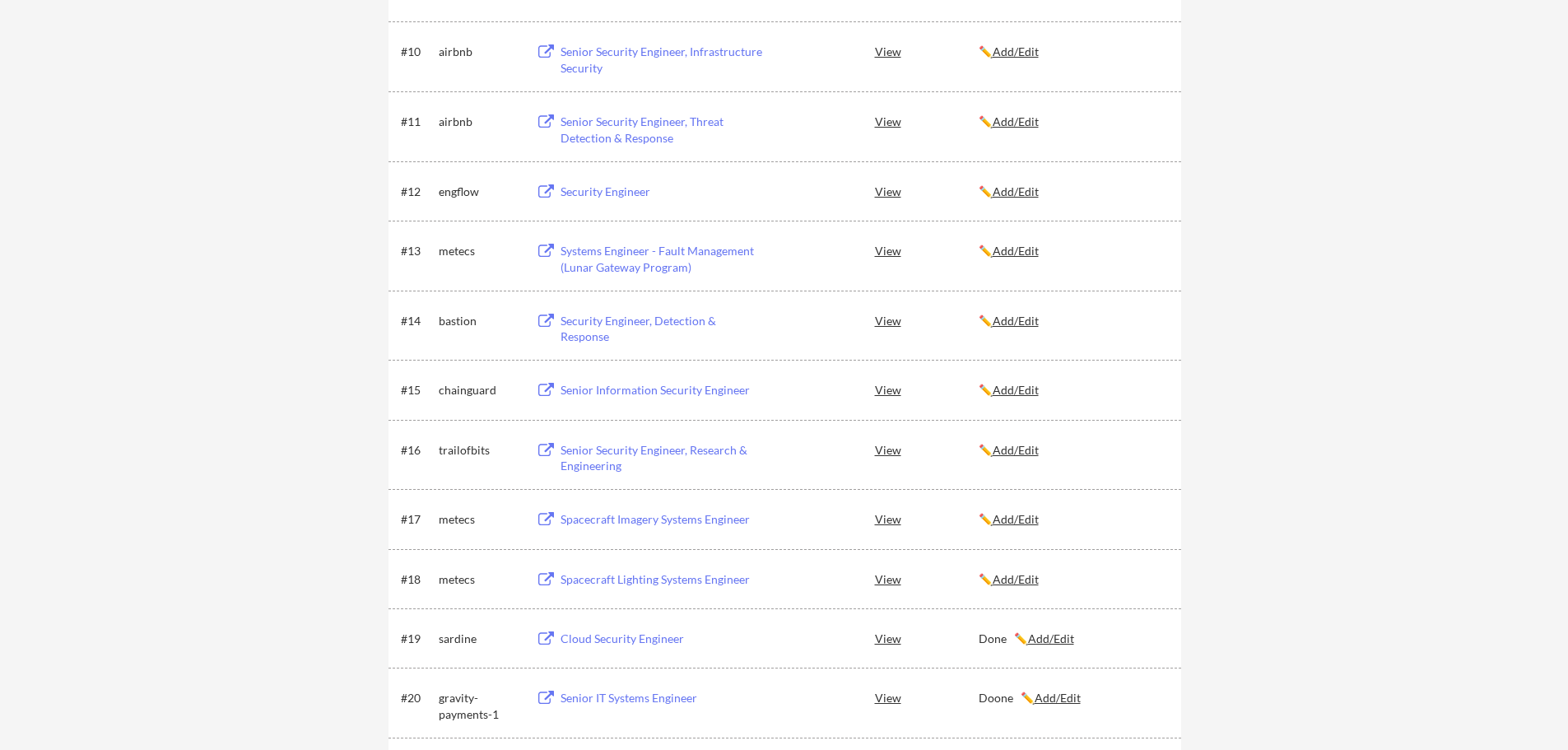
click at [546, 579] on button at bounding box center [546, 580] width 20 height 15
click at [1009, 584] on u "Add/Edit" at bounding box center [1016, 579] width 46 height 14
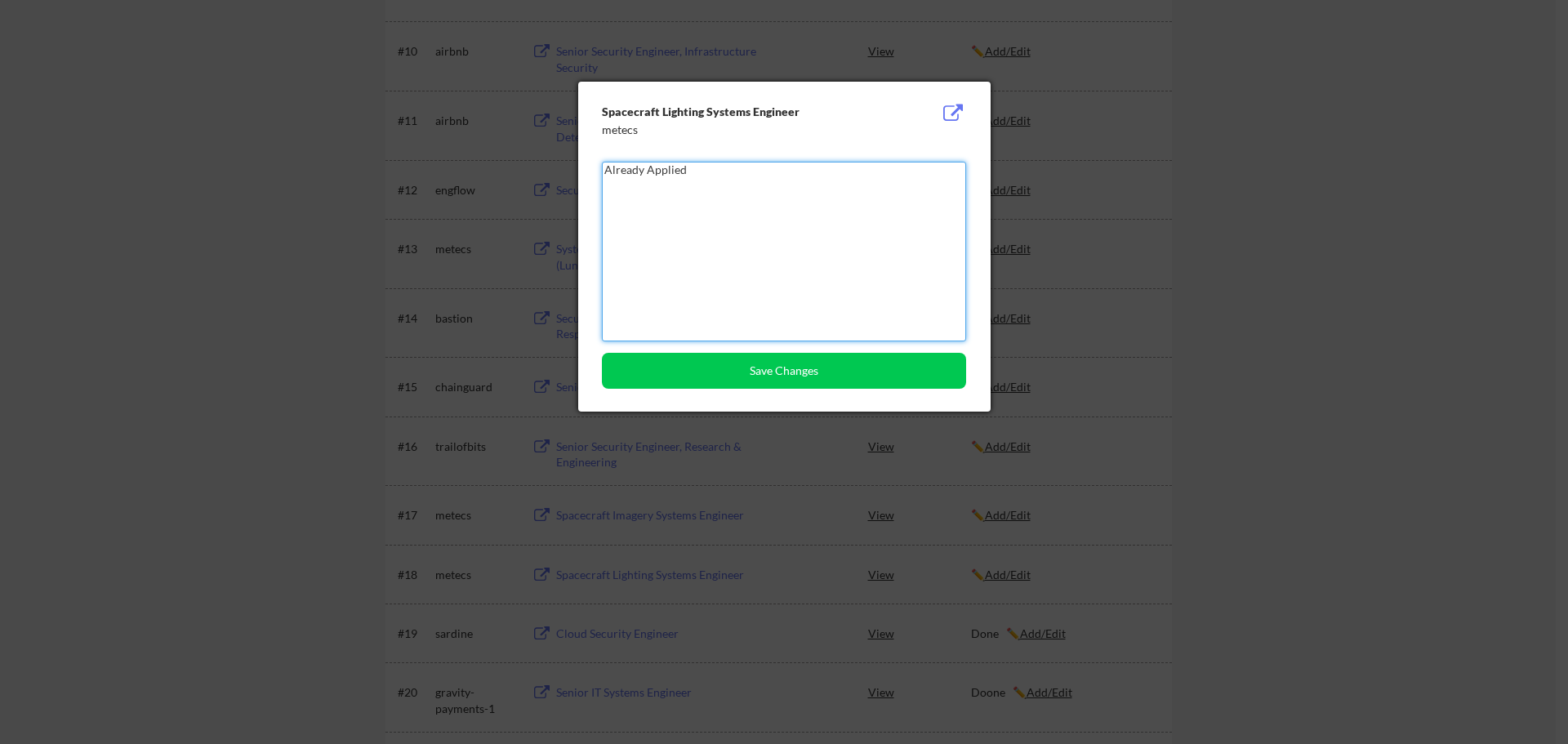
drag, startPoint x: 605, startPoint y: 171, endPoint x: 631, endPoint y: 180, distance: 27.5
click at [606, 171] on textarea "Already Applied" at bounding box center [784, 252] width 364 height 180
type textarea "No - Already Applied"
click at [731, 370] on button "Save Changes" at bounding box center [784, 371] width 364 height 36
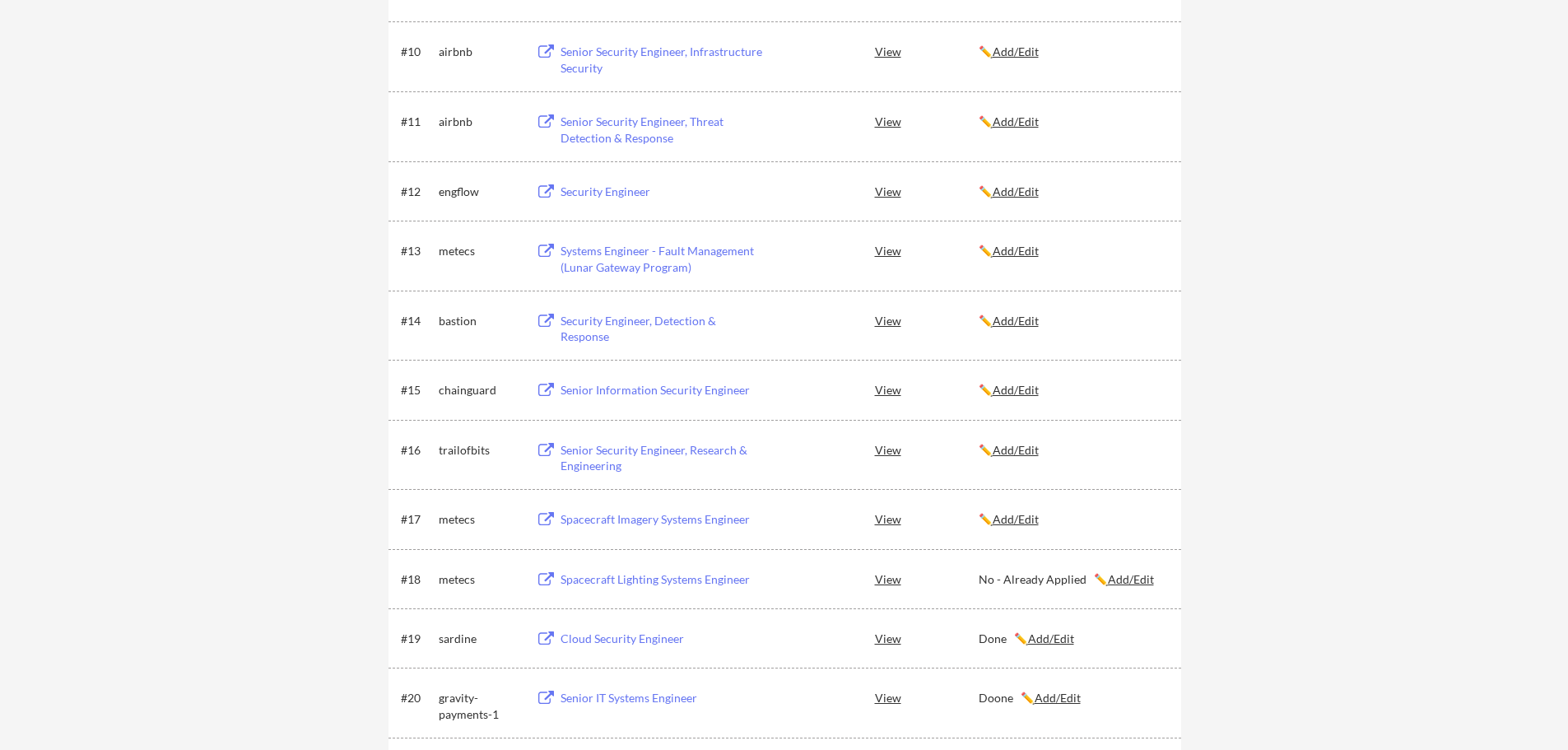
click at [548, 519] on button at bounding box center [546, 519] width 20 height 15
click at [1032, 523] on u "Add/Edit" at bounding box center [1016, 518] width 46 height 14
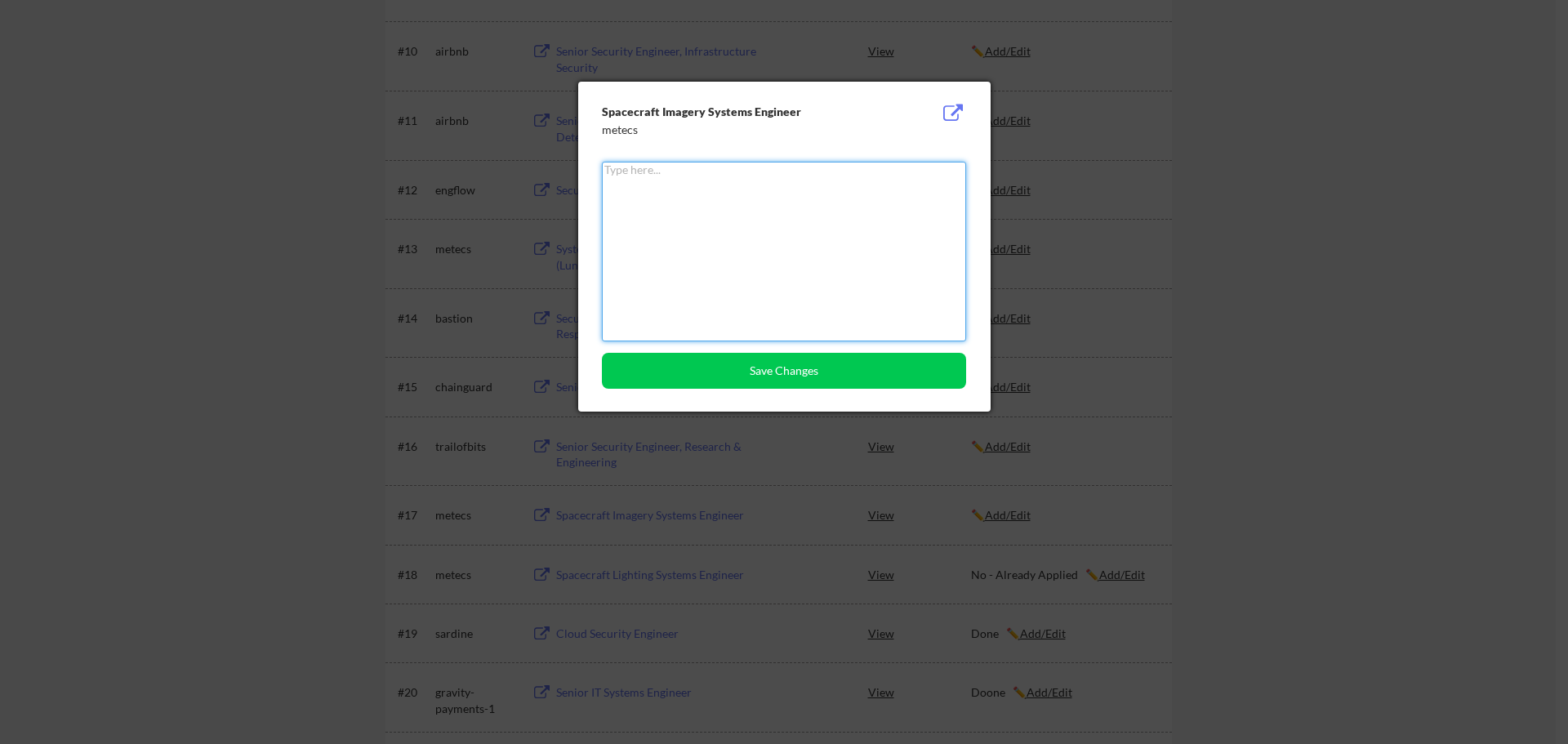
click at [697, 223] on textarea at bounding box center [784, 252] width 364 height 180
type textarea "Done"
click at [729, 373] on button "Save Changes" at bounding box center [784, 371] width 364 height 36
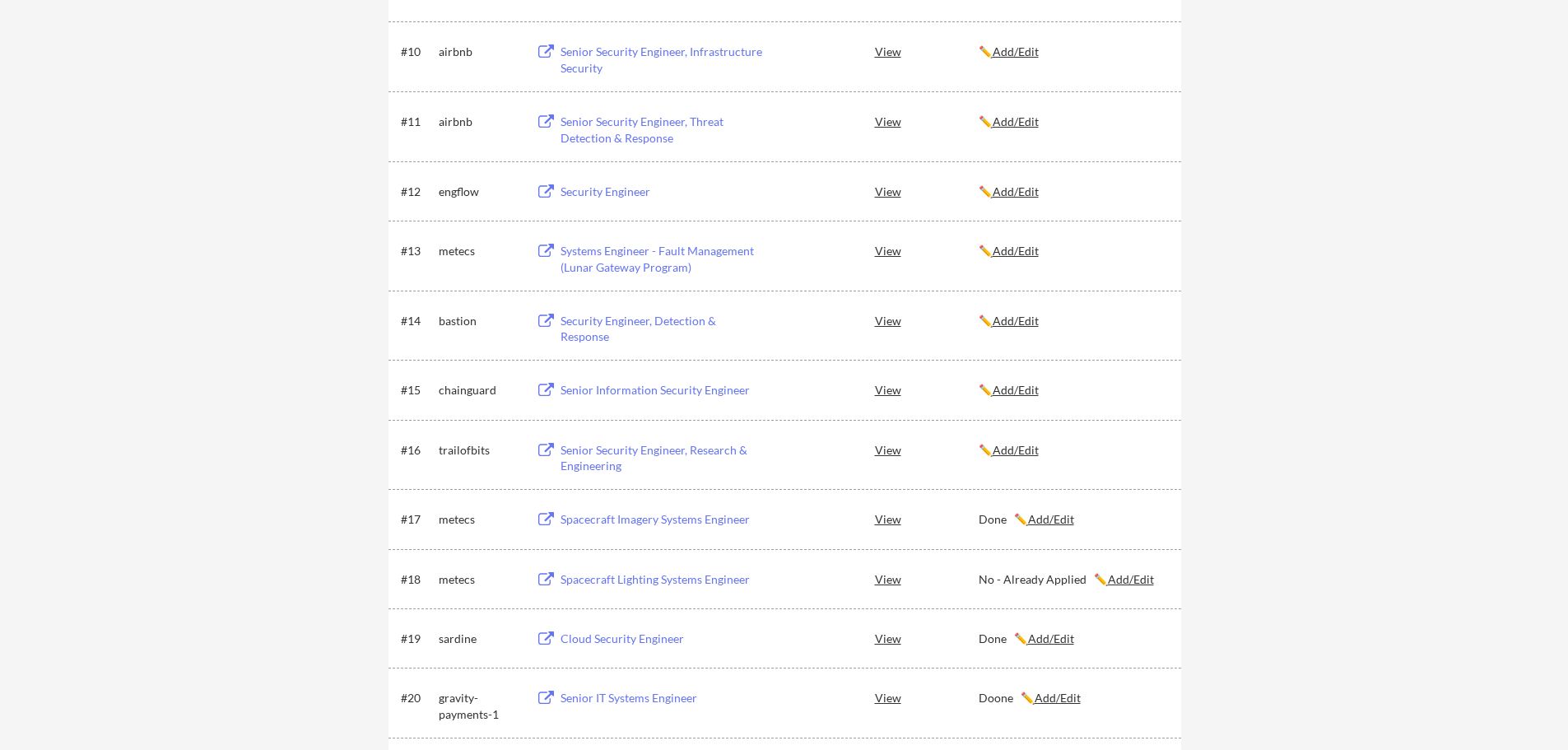
click at [542, 250] on button at bounding box center [546, 251] width 20 height 15
click at [1016, 247] on u "Add/Edit" at bounding box center [1016, 250] width 46 height 14
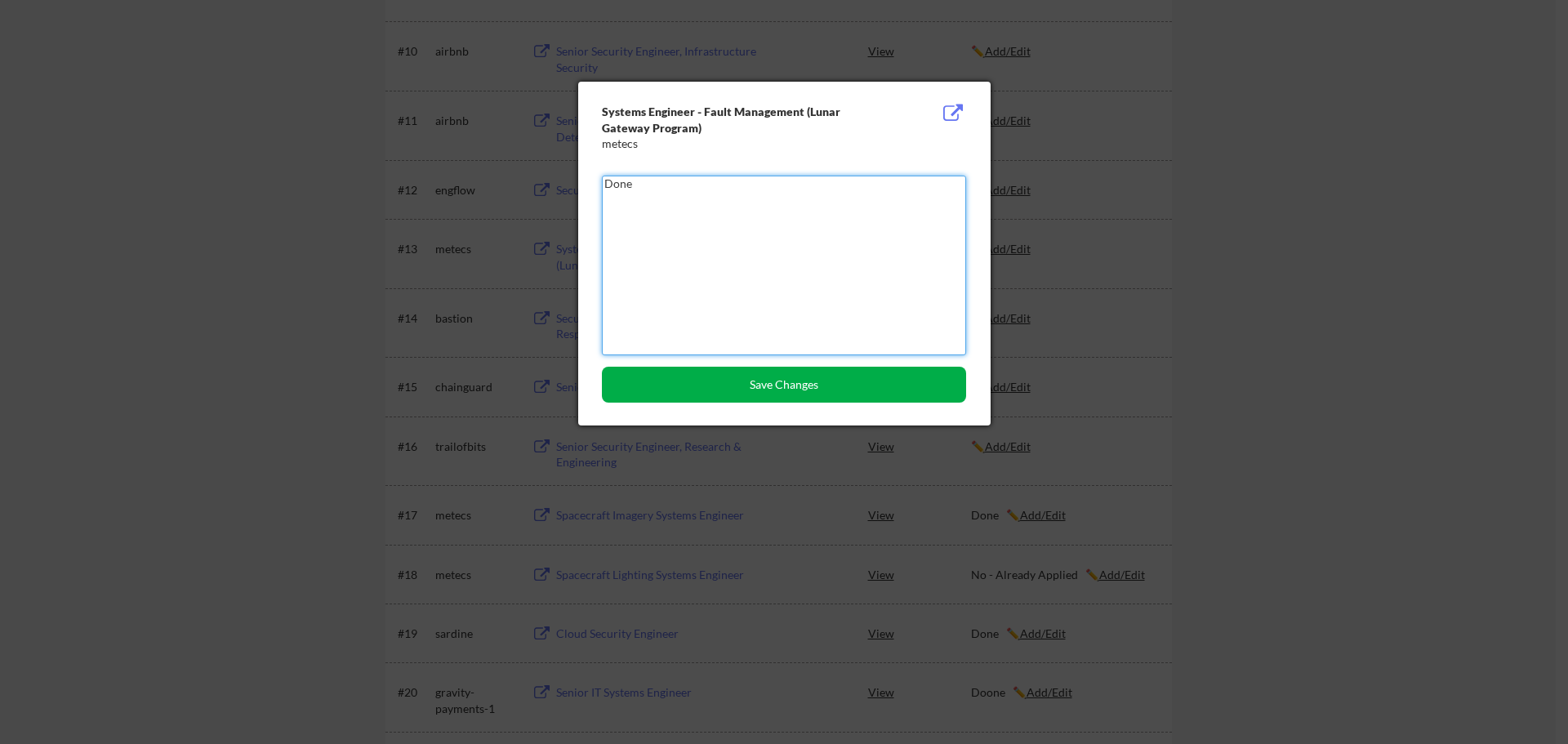
type textarea "Done"
drag, startPoint x: 757, startPoint y: 395, endPoint x: 740, endPoint y: 395, distance: 17.0
click at [758, 395] on button "Save Changes" at bounding box center [784, 385] width 364 height 36
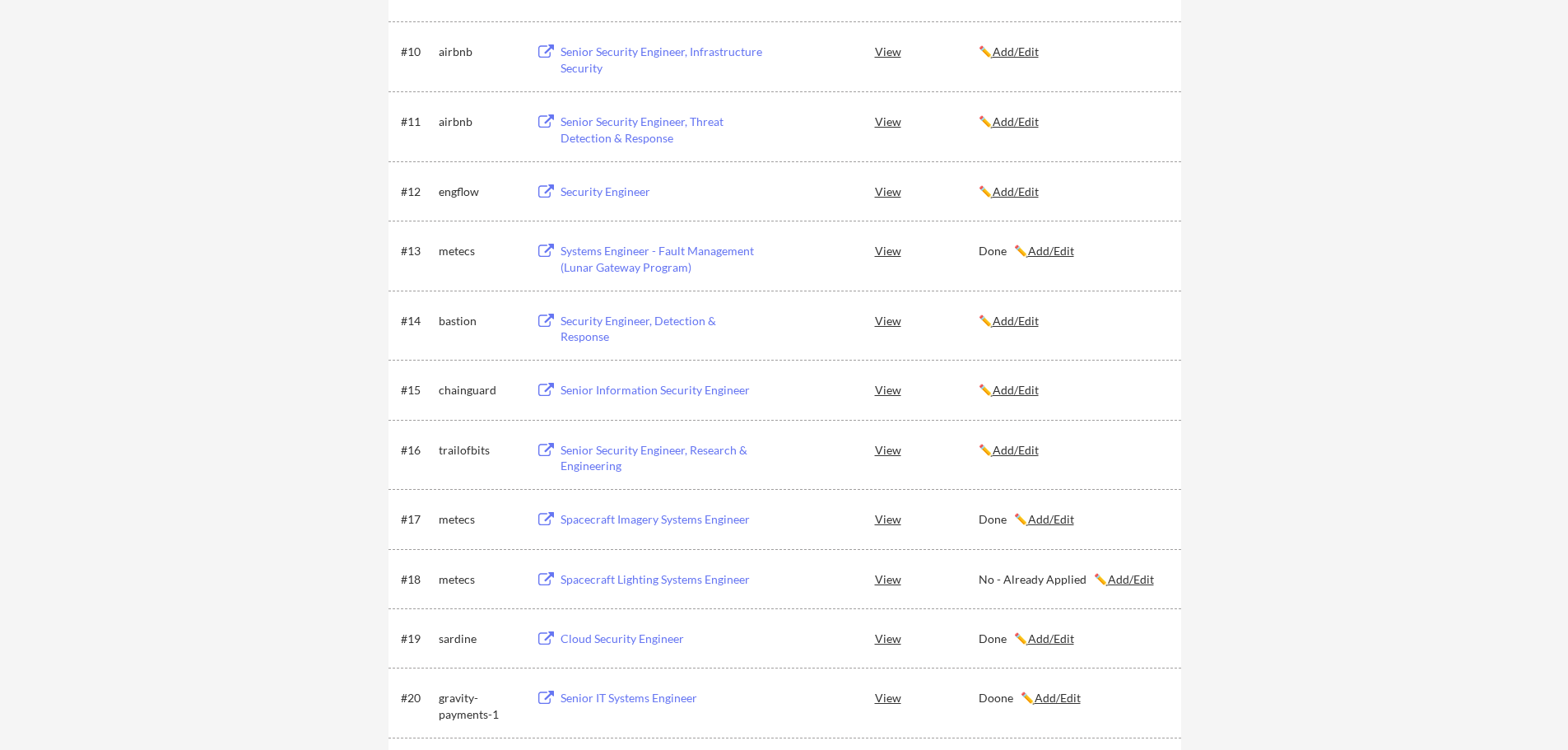
click at [44, 271] on div "← Back to Dashboard My Applications 96 applications sent Applied (96) More Jobs…" at bounding box center [784, 320] width 1568 height 2266
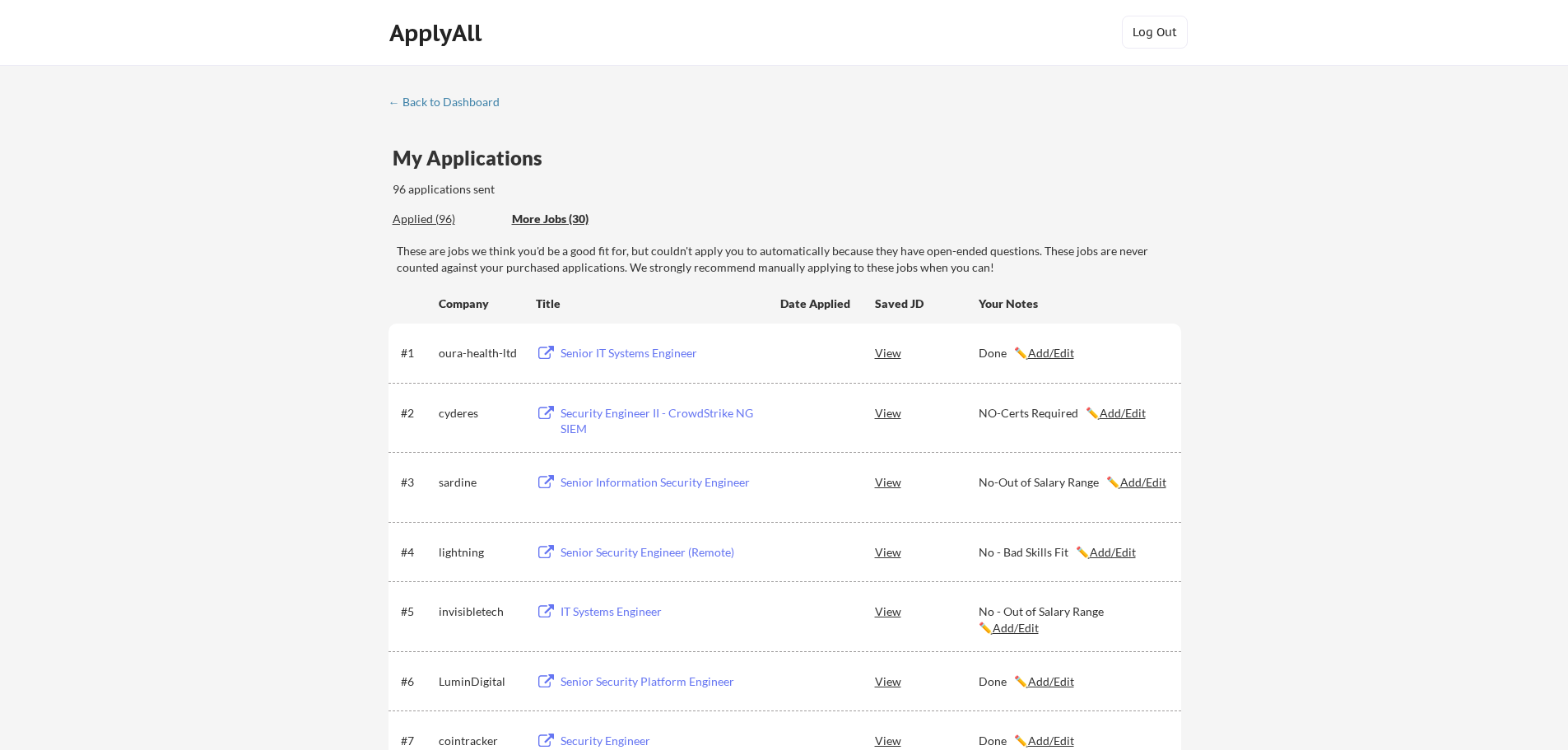
scroll to position [0, 0]
click at [409, 218] on div "Applied (96)" at bounding box center [446, 219] width 107 height 16
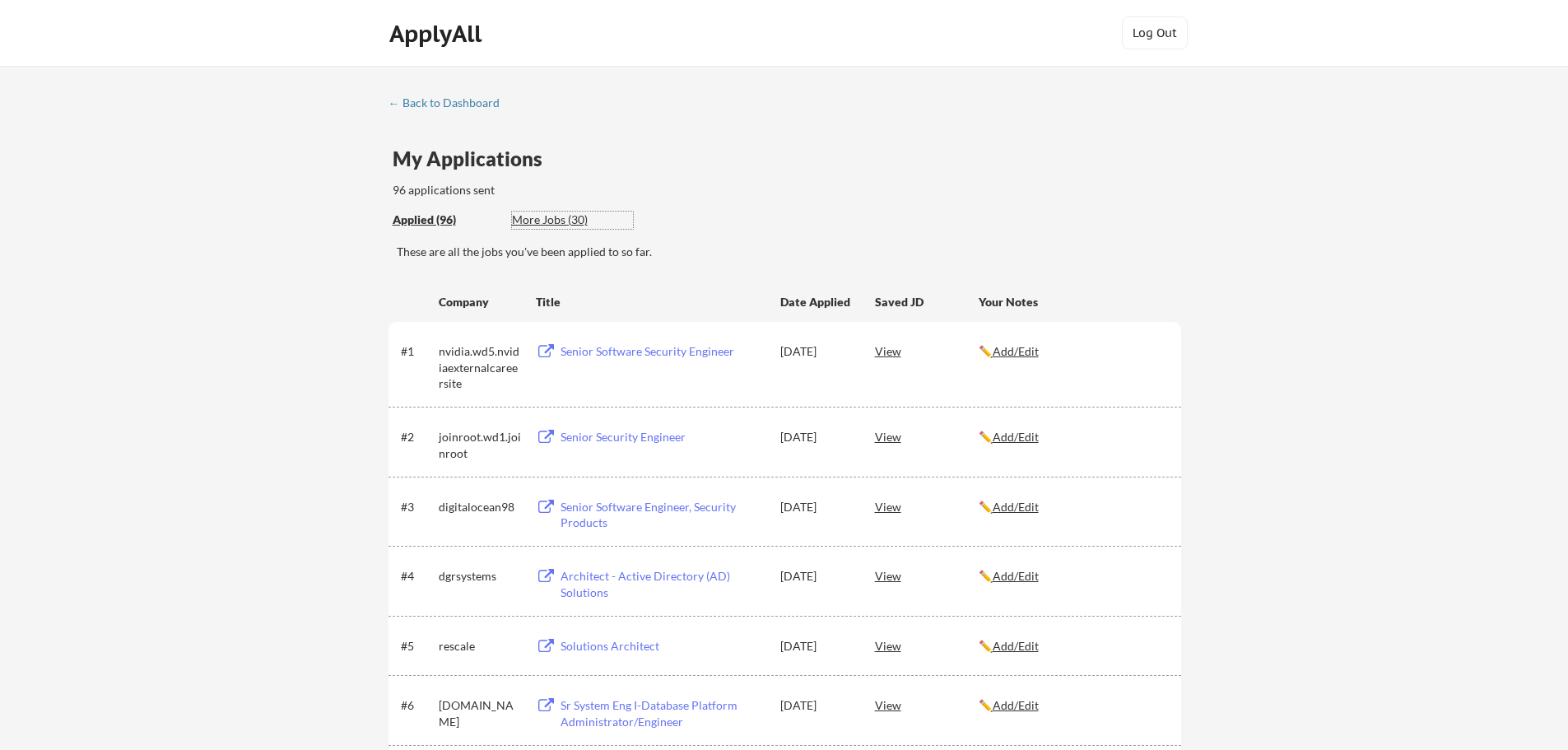
click at [553, 221] on div "More Jobs (30)" at bounding box center [572, 219] width 121 height 16
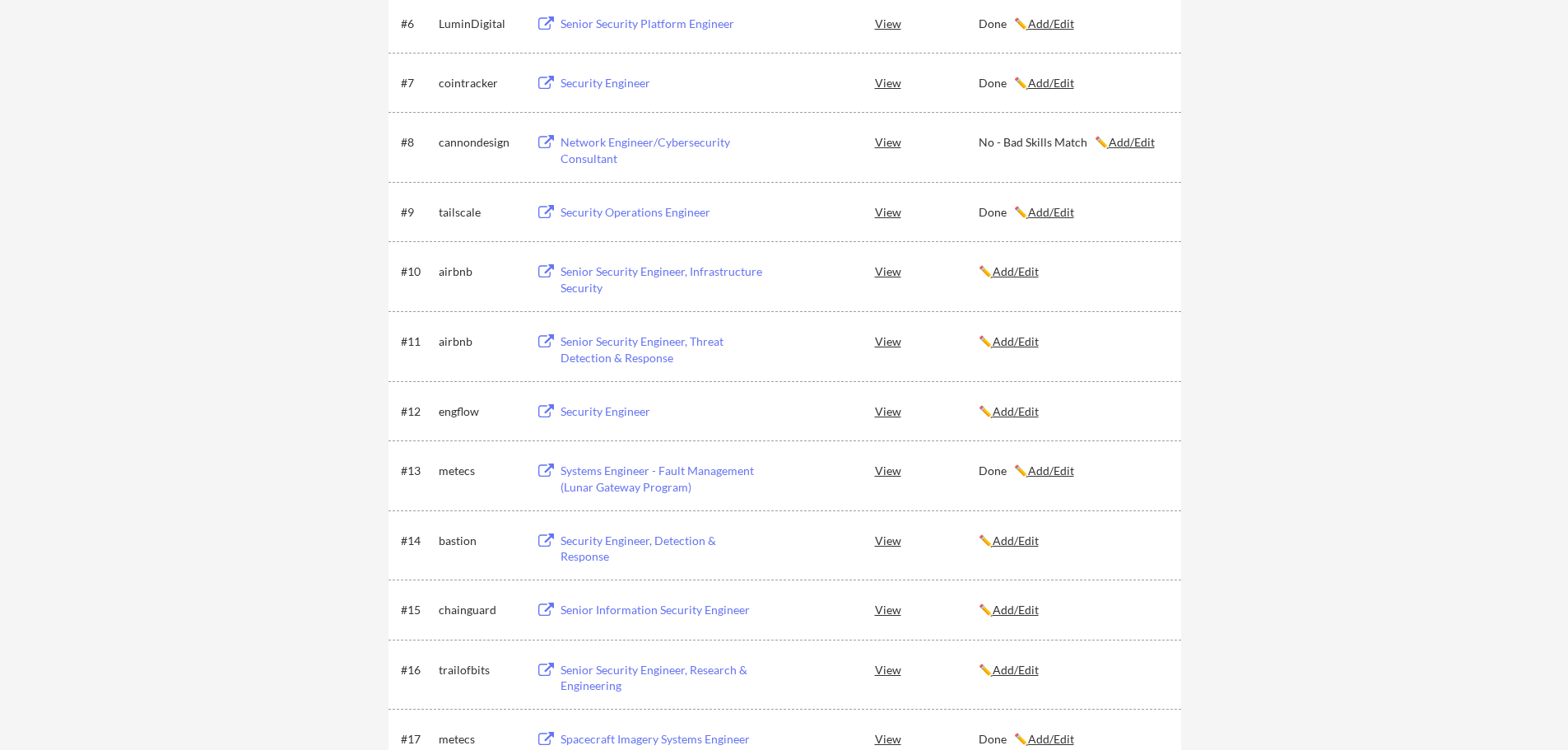
scroll to position [713, 0]
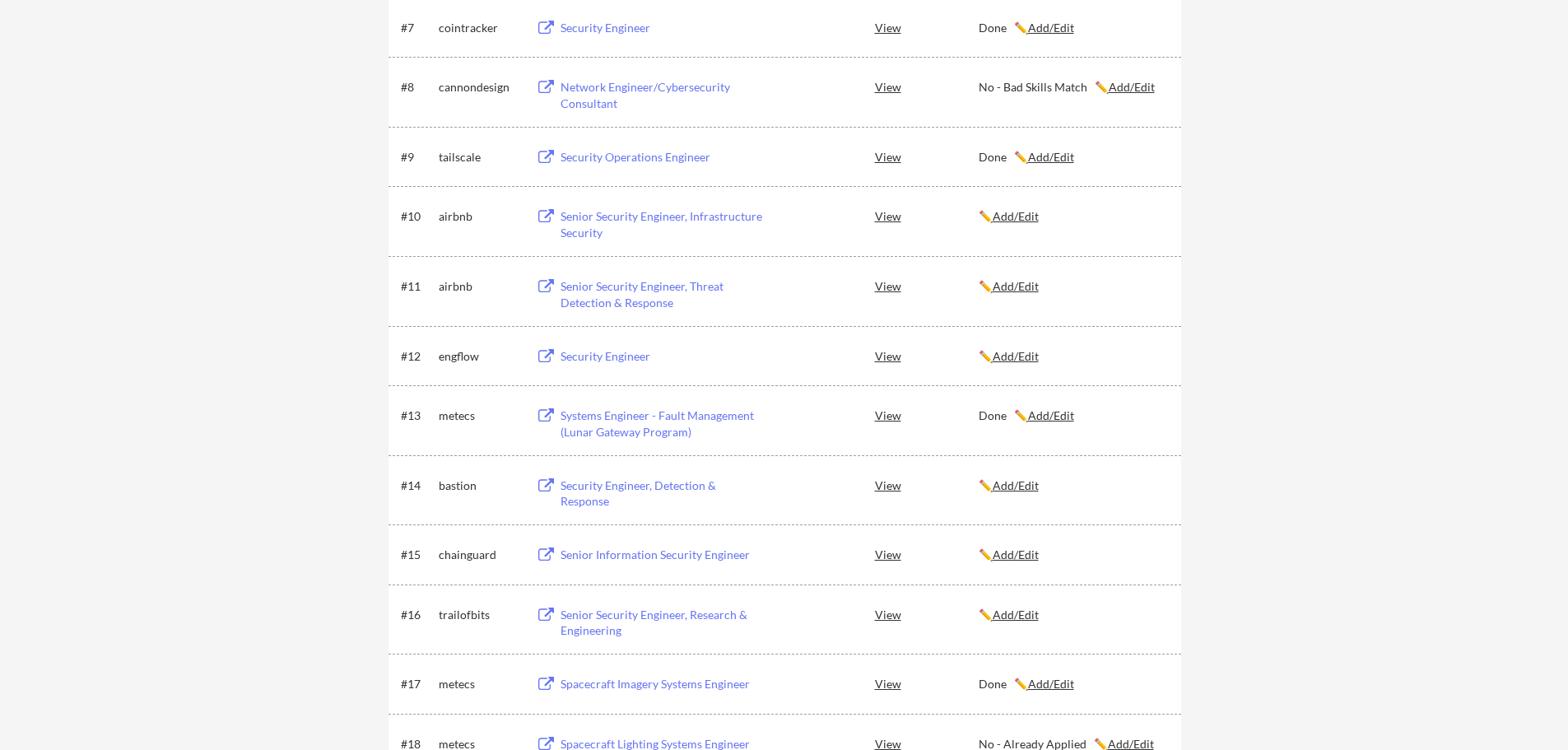
click at [543, 487] on button at bounding box center [546, 486] width 20 height 15
click at [1014, 487] on u "Add/Edit" at bounding box center [1016, 485] width 46 height 14
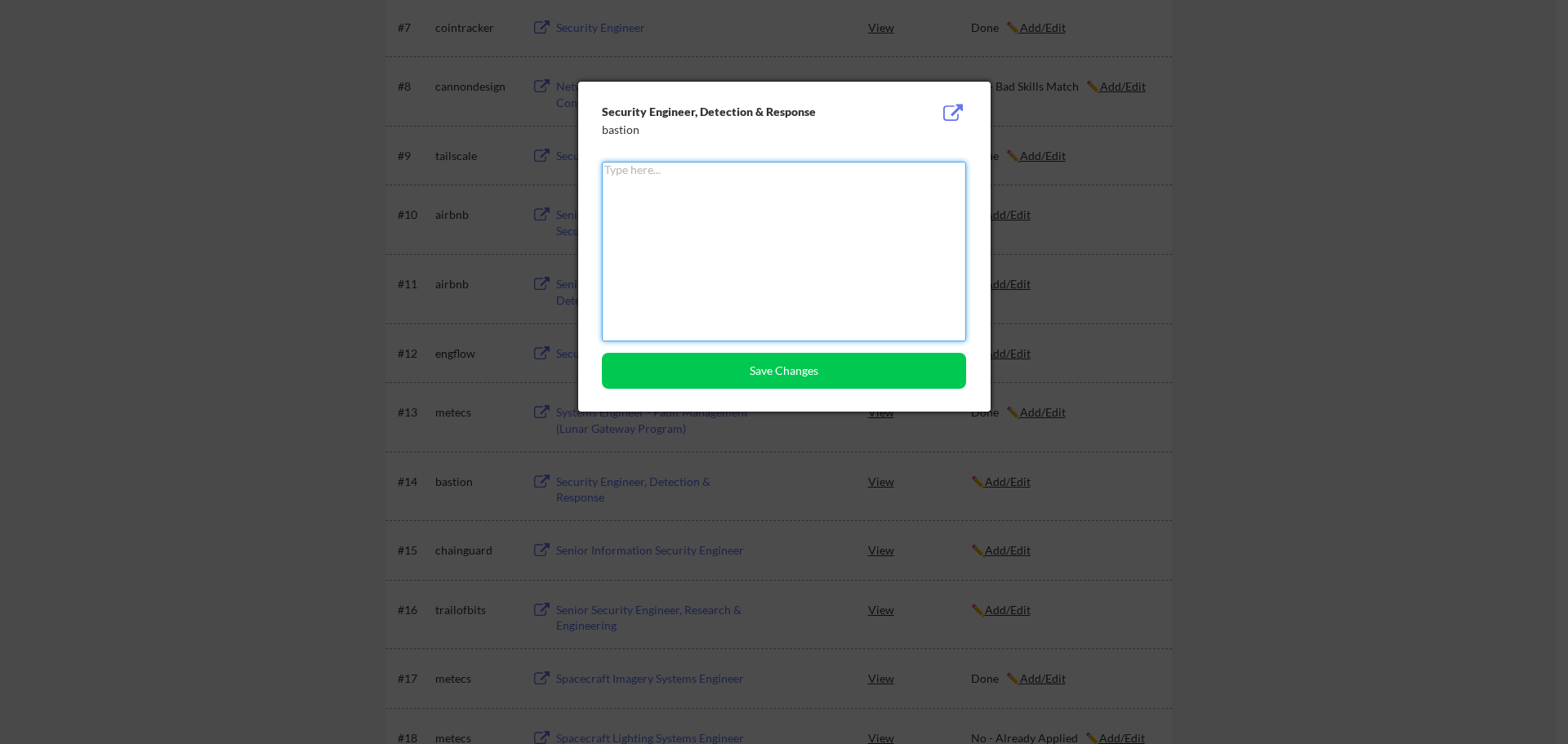
click at [738, 228] on textarea at bounding box center [784, 252] width 364 height 180
type textarea "No - Skill Missmatch"
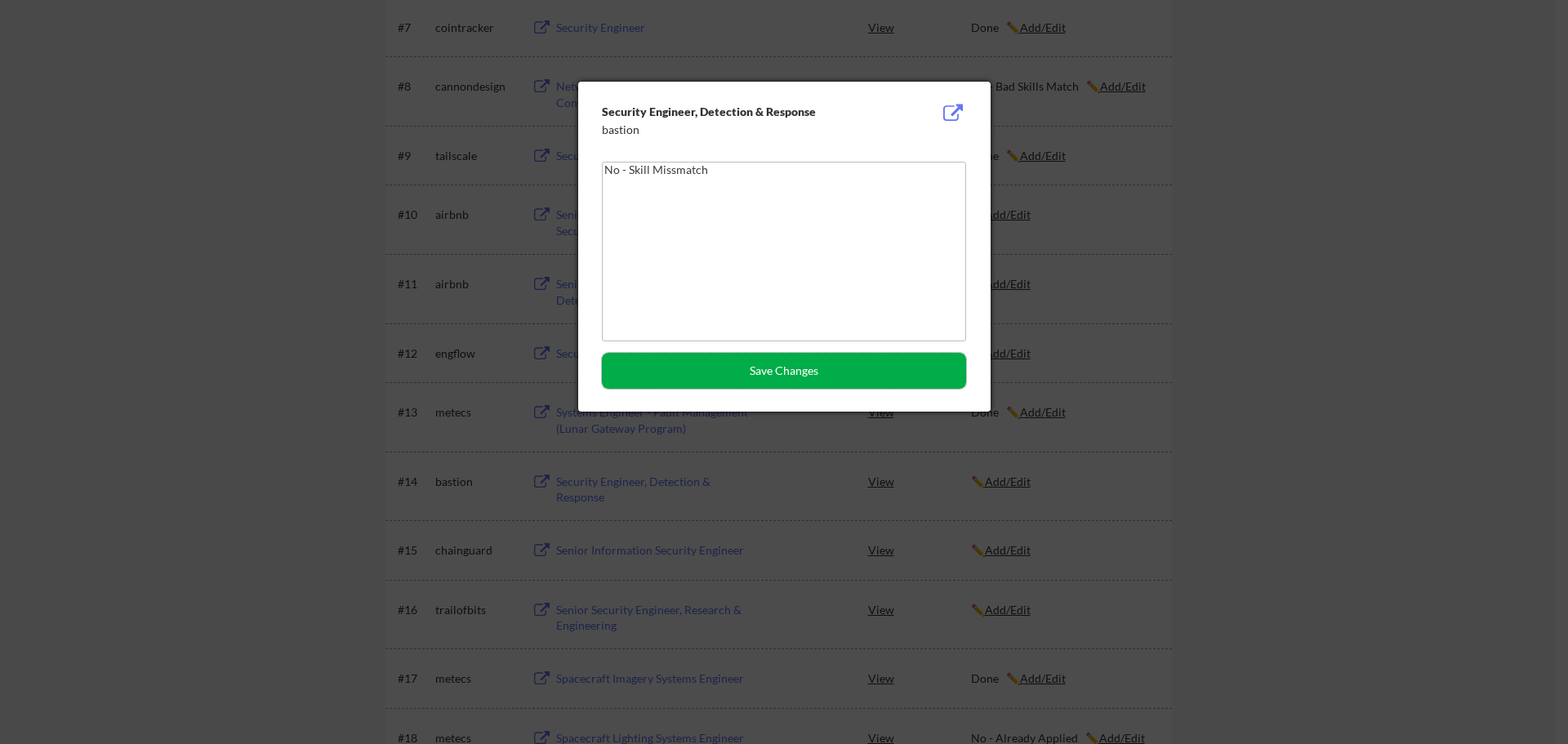
click at [832, 373] on button "Save Changes" at bounding box center [784, 371] width 364 height 36
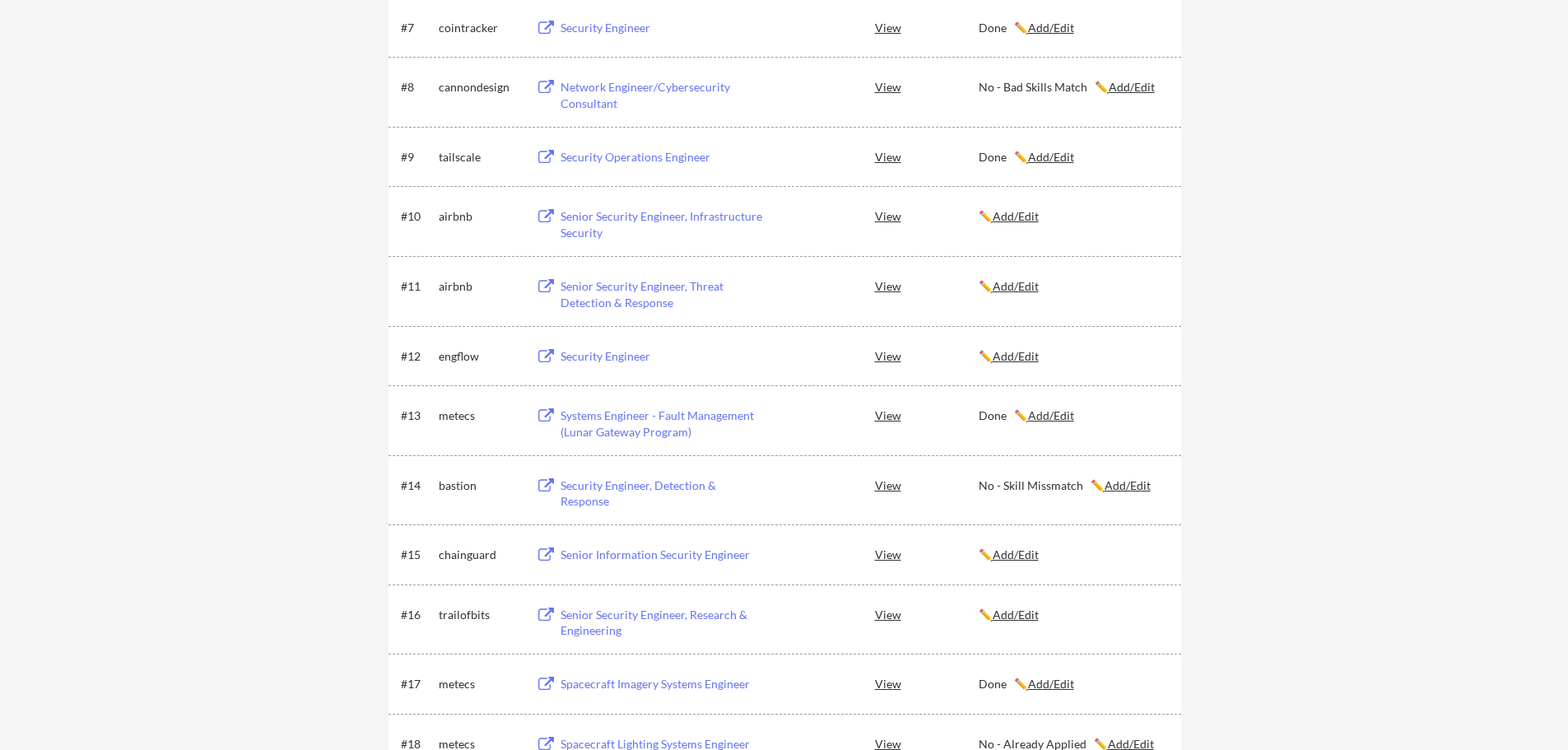
click at [547, 360] on button at bounding box center [546, 357] width 20 height 15
click at [545, 360] on button at bounding box center [546, 357] width 20 height 15
